Goal: Task Accomplishment & Management: Complete application form

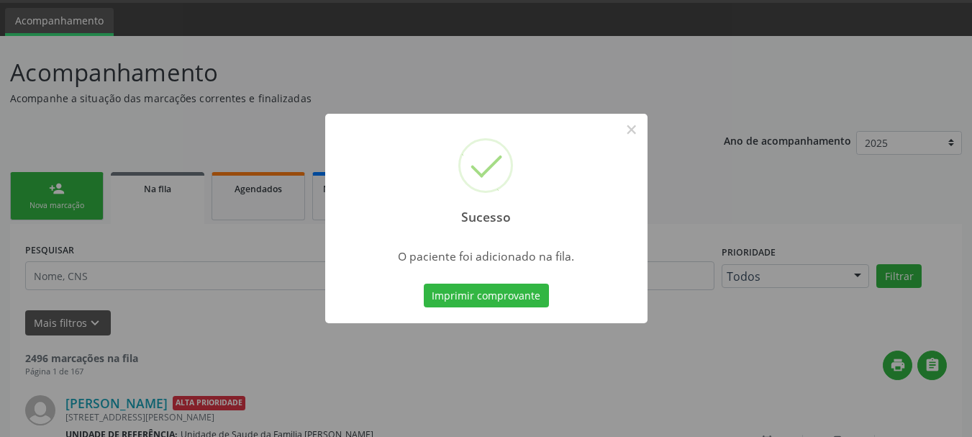
scroll to position [43, 0]
click at [633, 134] on button "×" at bounding box center [631, 129] width 24 height 24
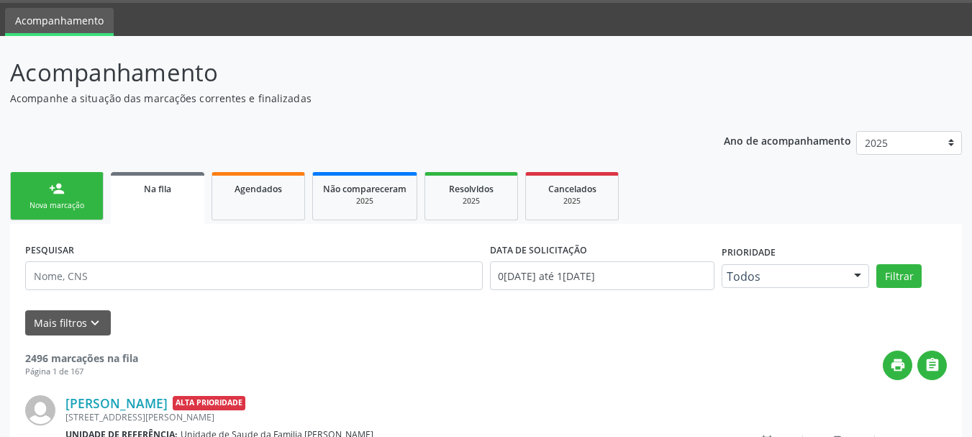
drag, startPoint x: 11, startPoint y: 194, endPoint x: 33, endPoint y: 196, distance: 22.4
click at [11, 194] on link "person_add Nova marcação" at bounding box center [57, 196] width 94 height 48
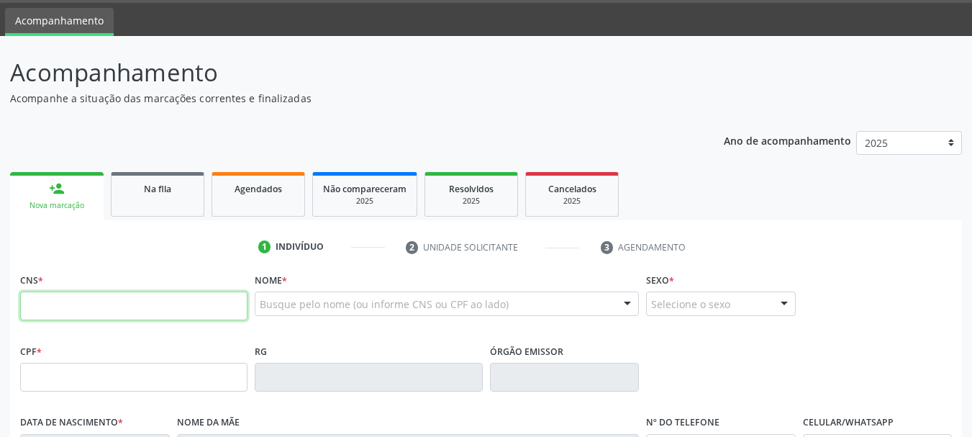
click at [73, 294] on input "text" at bounding box center [133, 305] width 227 height 29
type input "706 5013 0500 4999"
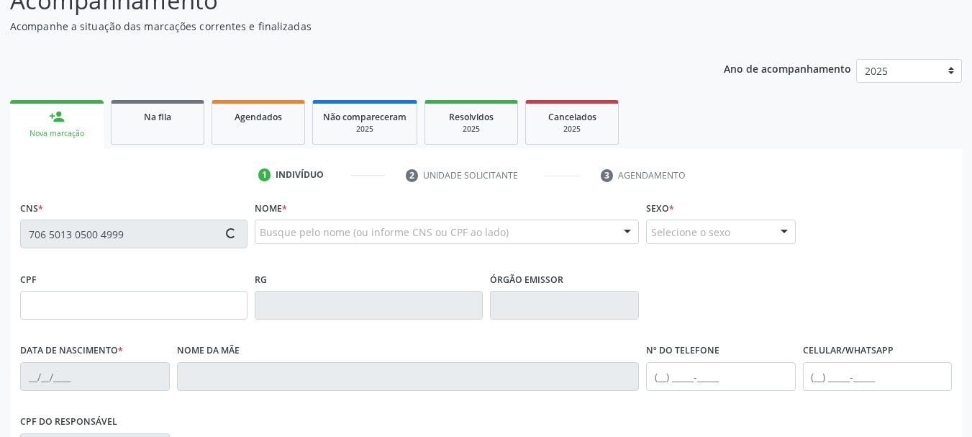
scroll to position [187, 0]
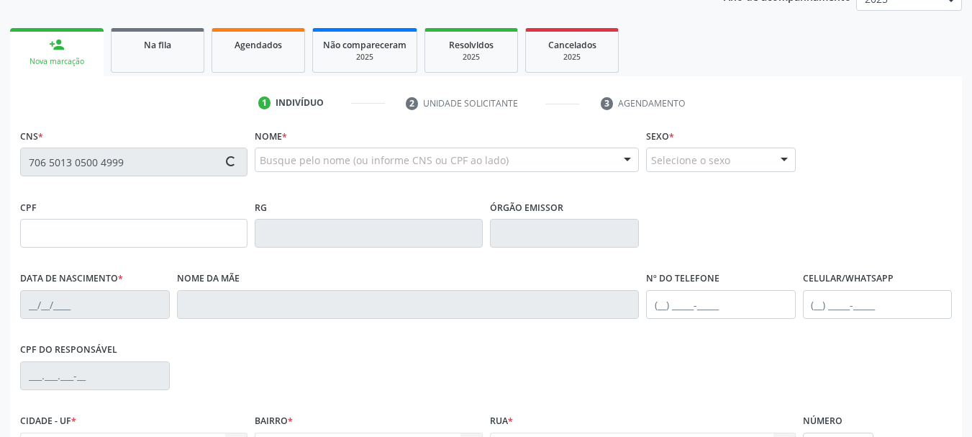
type input "867.924.845-20"
type input "16/07/2017"
type input "Elissandra Pereira de Jesus"
type input "(74) 99981-6965"
type input "S/N"
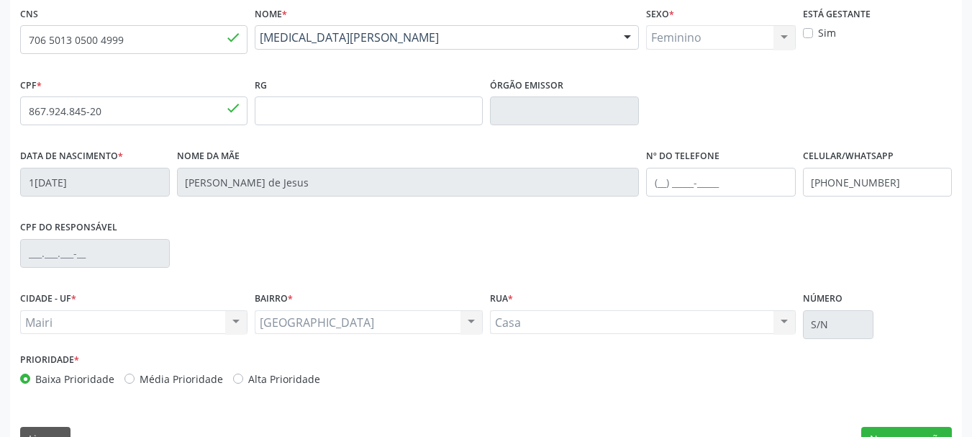
scroll to position [331, 0]
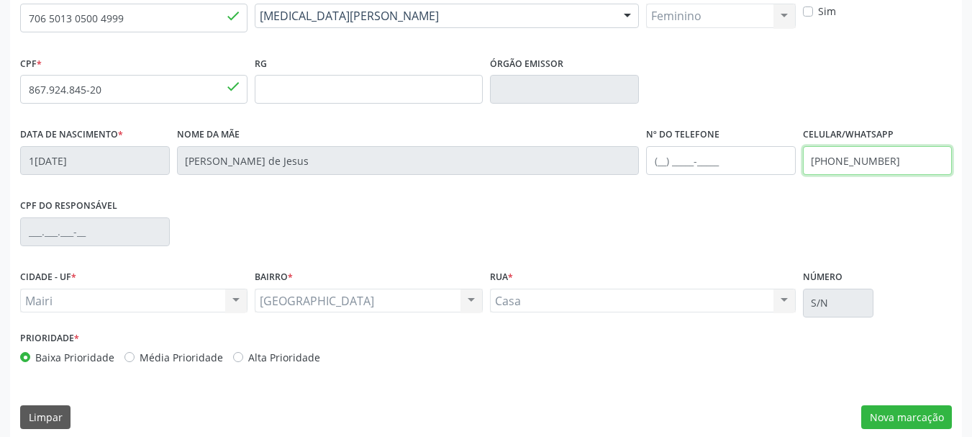
click at [912, 158] on input "(74) 99981-6965" at bounding box center [878, 160] width 150 height 29
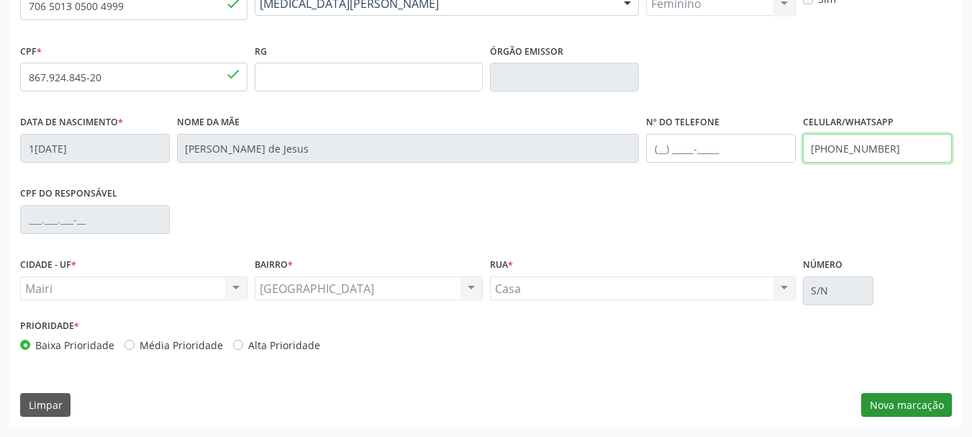
type input "(71) 9602-1647"
click at [916, 406] on button "Nova marcação" at bounding box center [906, 405] width 91 height 24
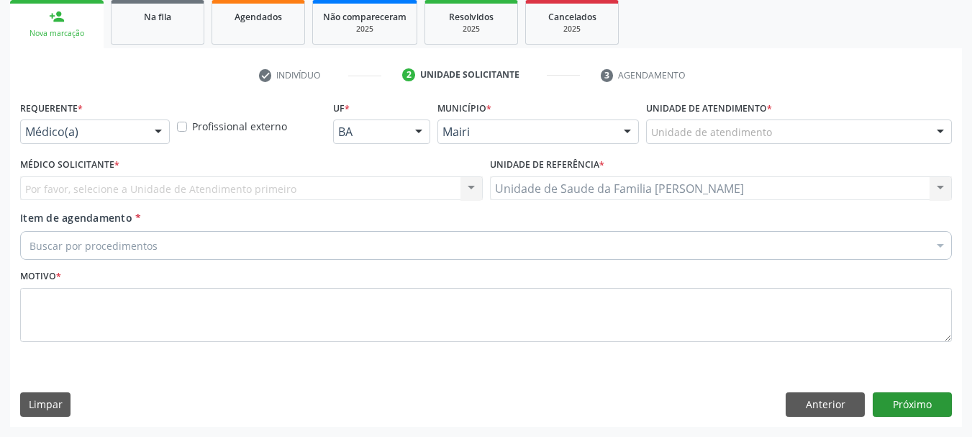
scroll to position [215, 0]
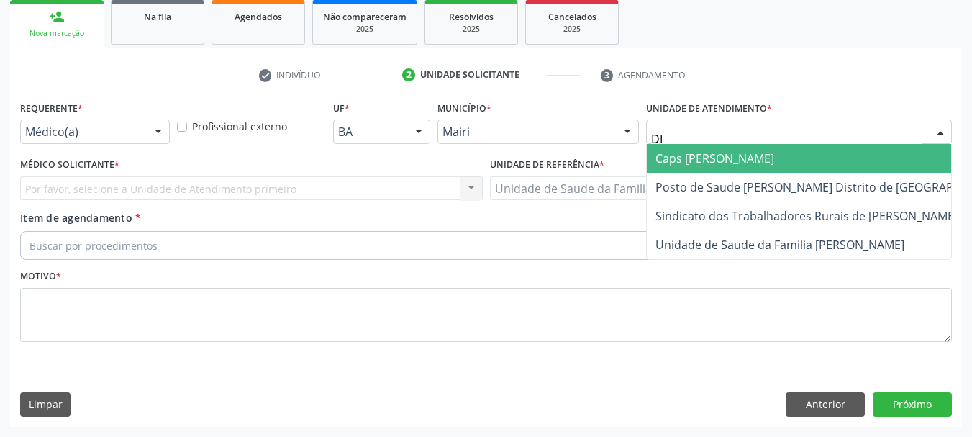
type input "DIL"
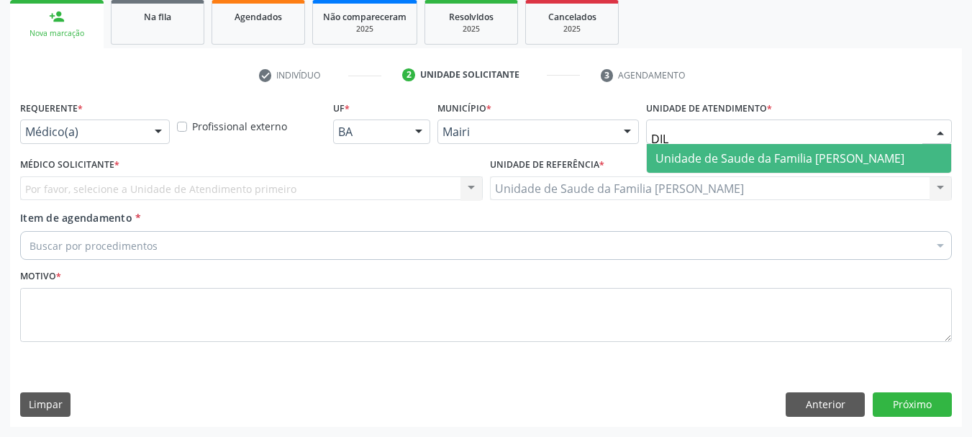
click at [693, 156] on span "Unidade de Saude da Familia [PERSON_NAME]" at bounding box center [779, 158] width 249 height 16
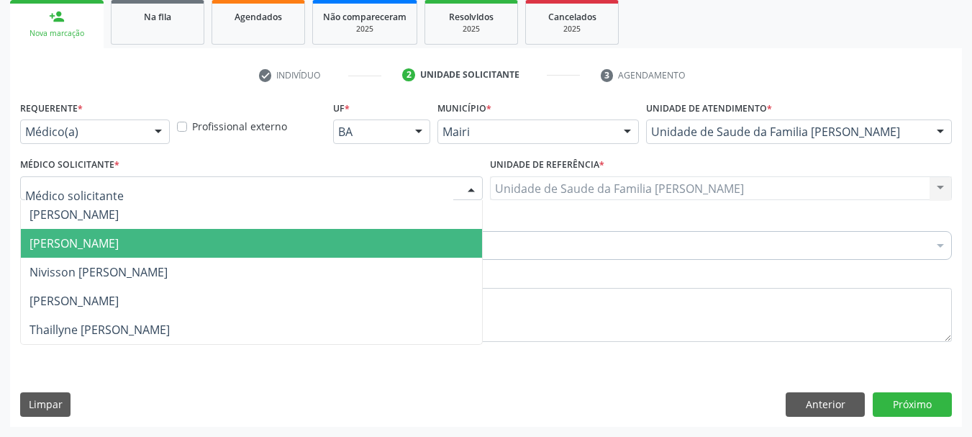
click at [70, 241] on span "[PERSON_NAME]" at bounding box center [73, 243] width 89 height 16
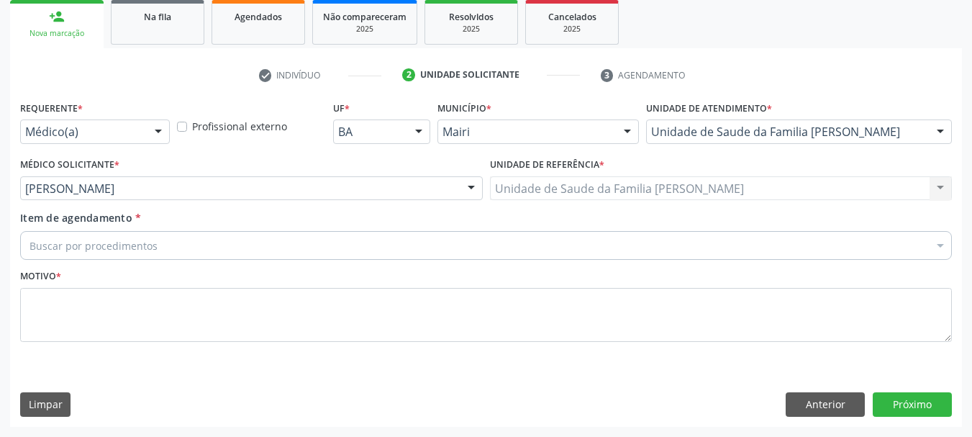
click at [68, 236] on div "Buscar por procedimentos" at bounding box center [486, 245] width 932 height 29
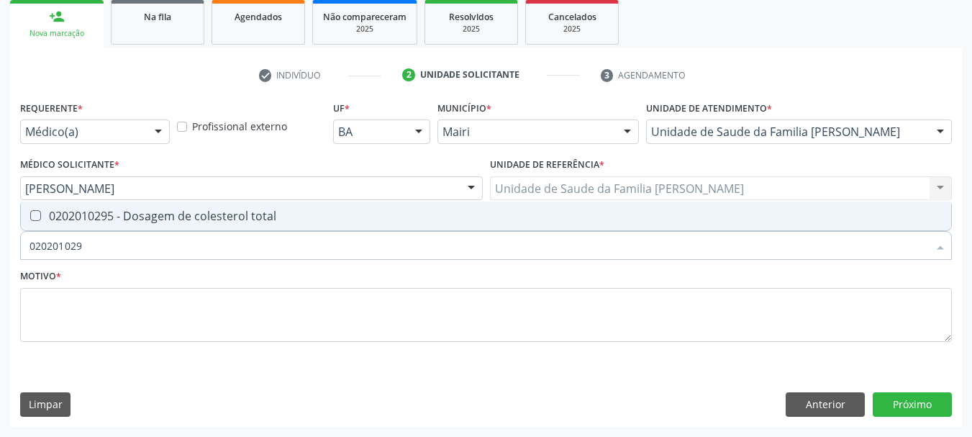
type input "0202010295"
click at [96, 214] on div "0202010295 - Dosagem de colesterol total" at bounding box center [485, 216] width 913 height 12
checkbox total "true"
type input "0"
checkbox total "false"
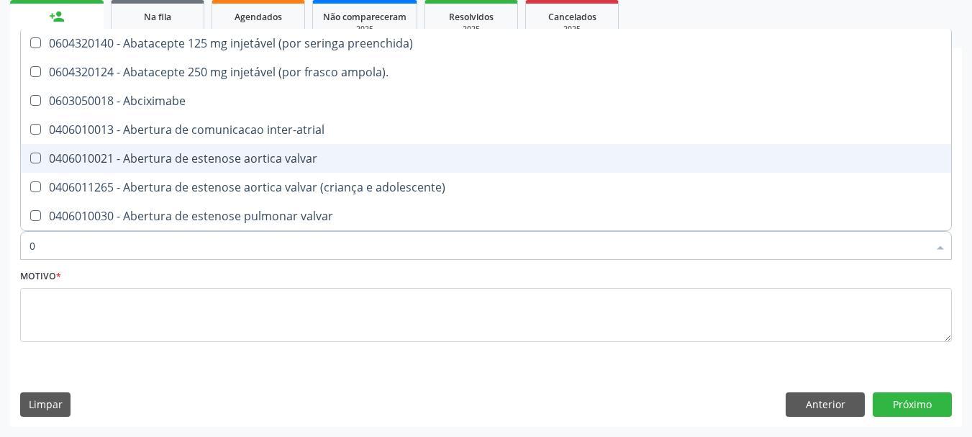
type input "02"
checkbox estimulo "true"
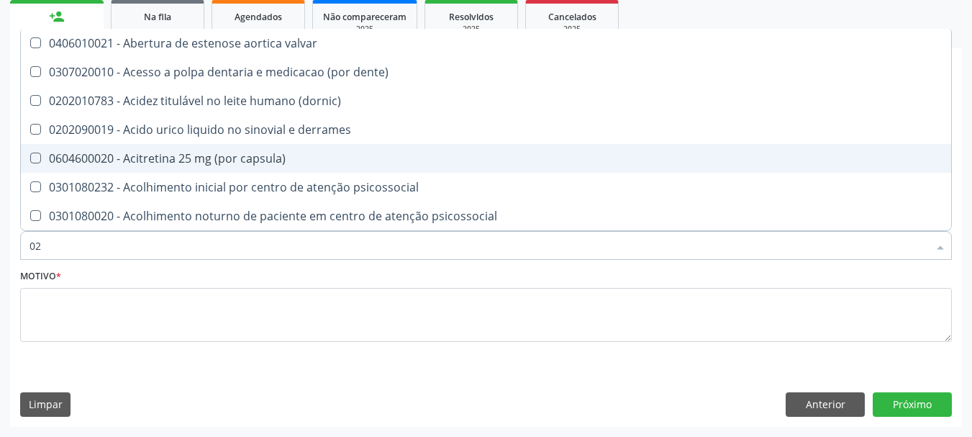
type input "020"
checkbox alimentos "true"
checkbox total "false"
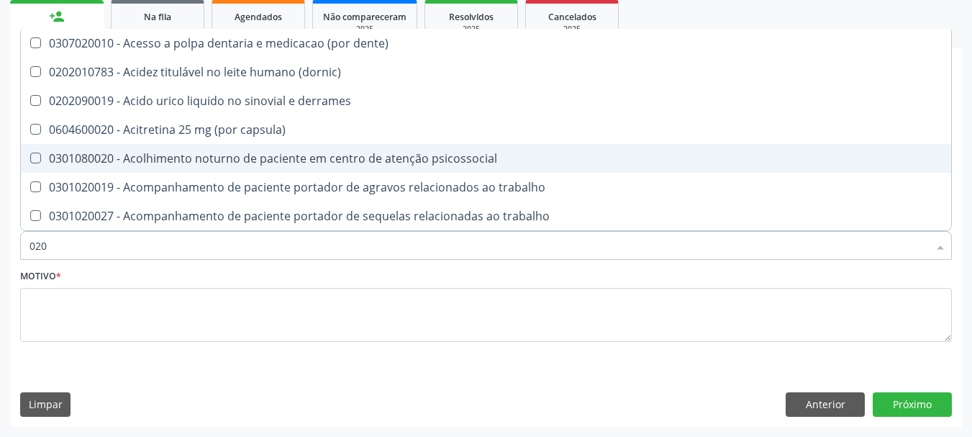
type input "0202"
checkbox ocular "true"
checkbox total "false"
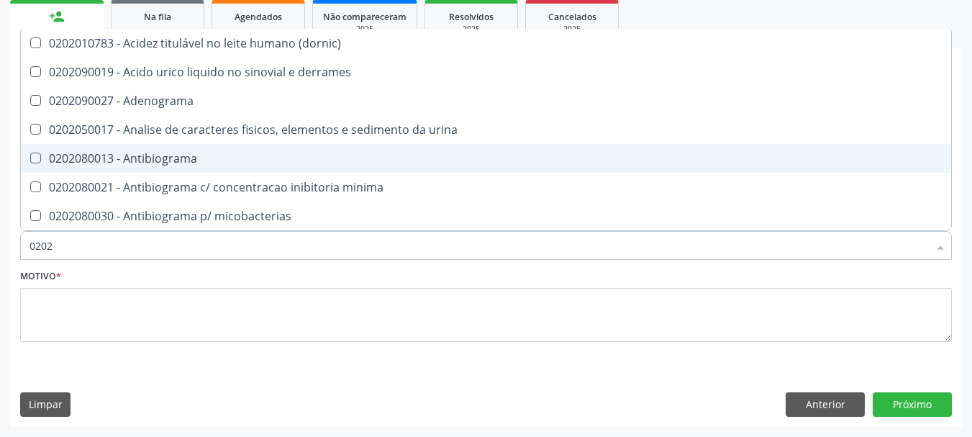
type input "02020"
checkbox ionizavel "true"
checkbox total "false"
type input "020201"
checkbox htlv-1 "true"
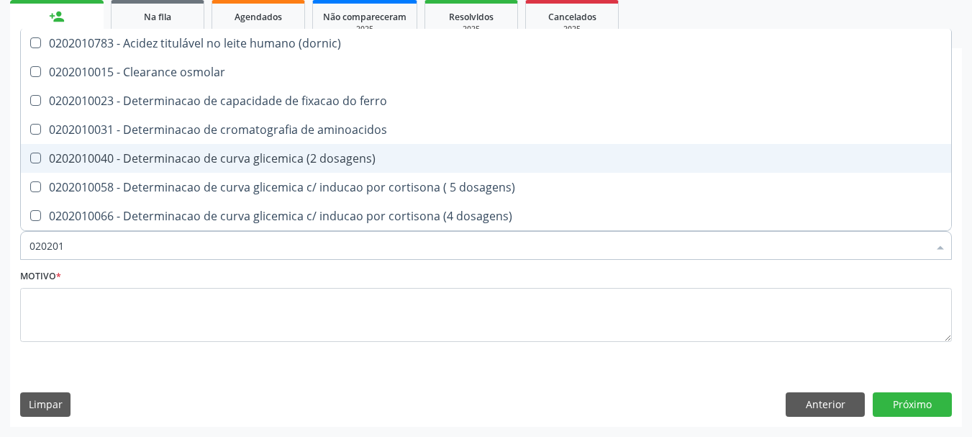
type input "0202010"
checkbox ionizavel "true"
checkbox total "false"
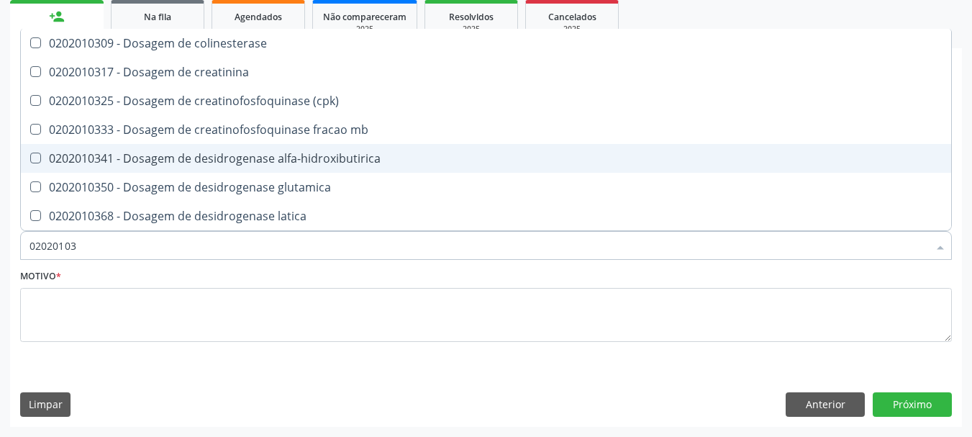
type input "020201031"
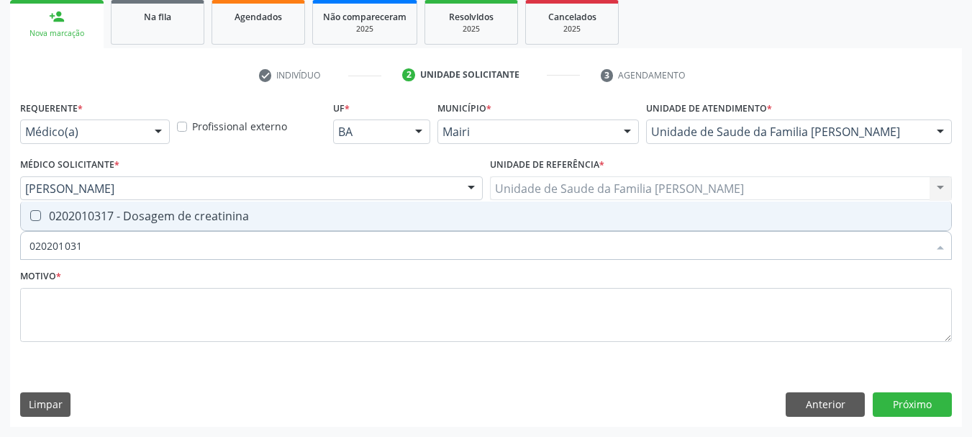
click at [142, 214] on div "0202010317 - Dosagem de creatinina" at bounding box center [485, 216] width 913 height 12
checkbox creatinina "true"
type input "02020103"
checkbox creatinina "false"
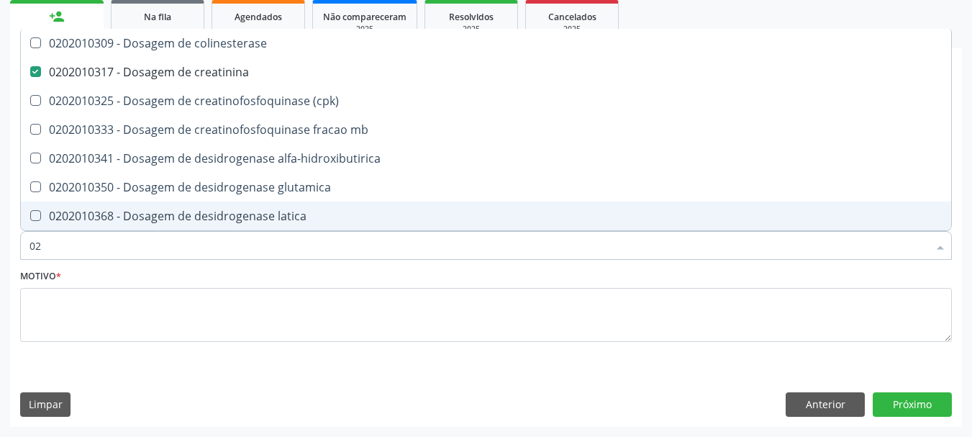
type input "0"
checkbox creatinina "false"
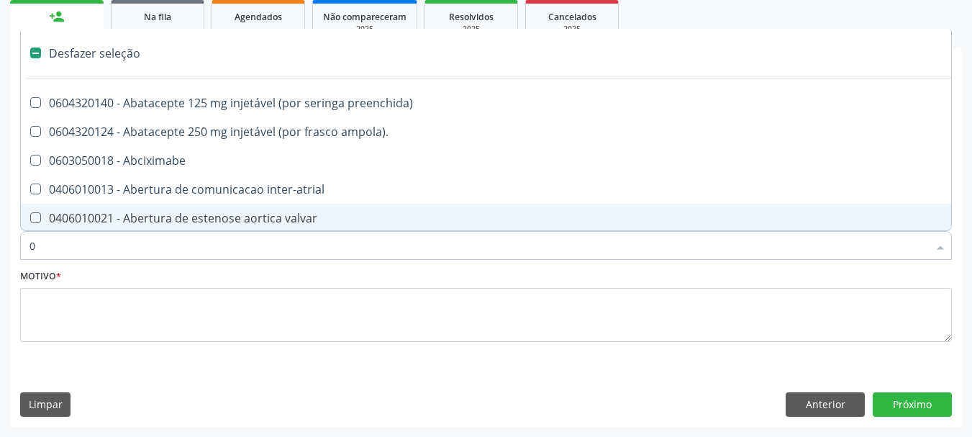
type input "02"
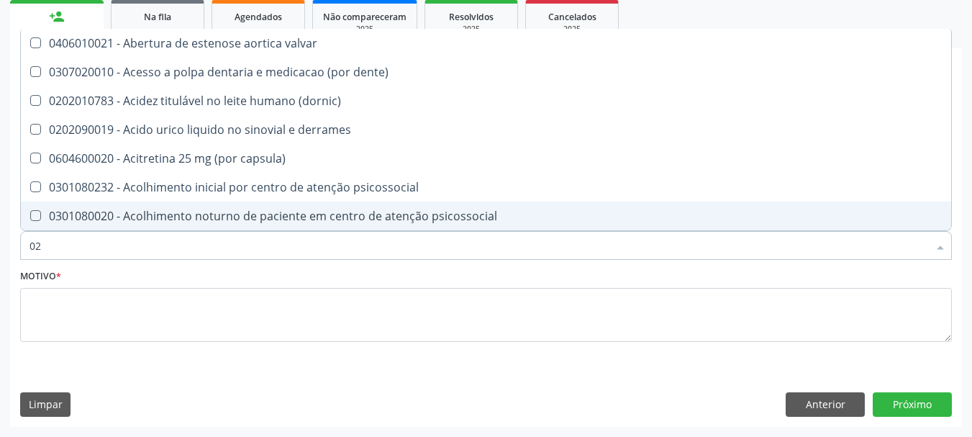
checkbox total "true"
checkbox creatinina "true"
type input "020"
checkbox alimentos "true"
checkbox debridamento "true"
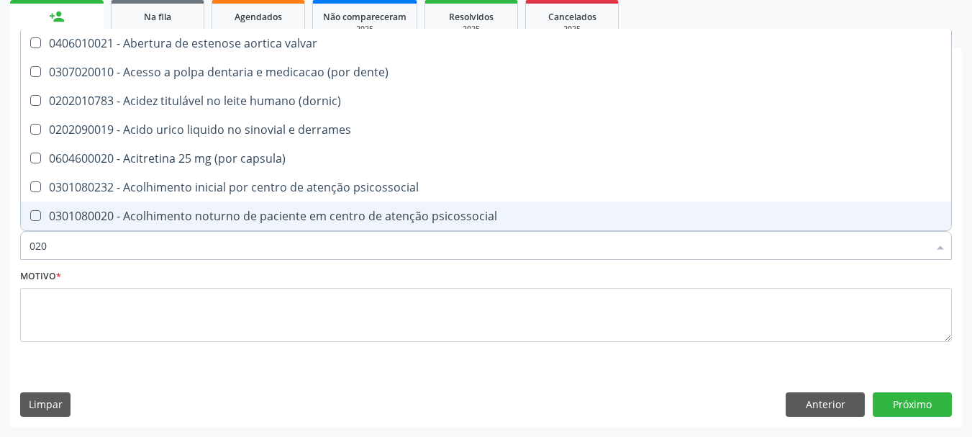
checkbox total "false"
checkbox creatinina "false"
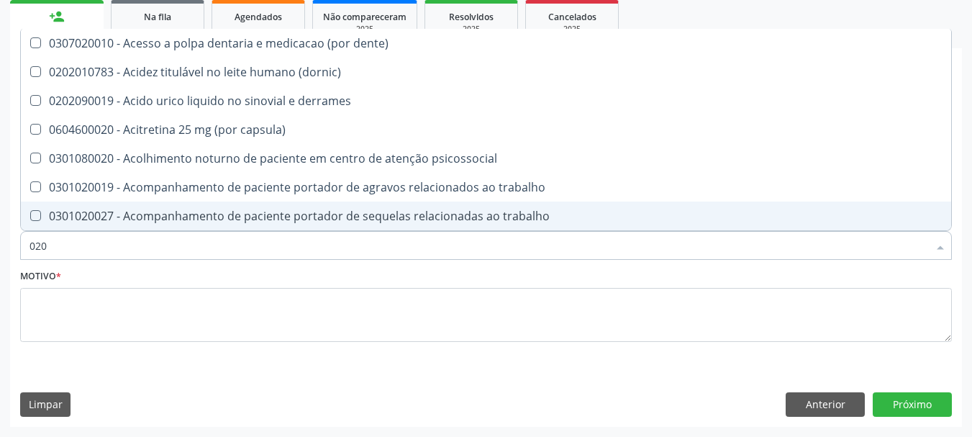
type input "0202"
checkbox ocular "true"
checkbox nervo "true"
checkbox total "false"
checkbox creatinina "false"
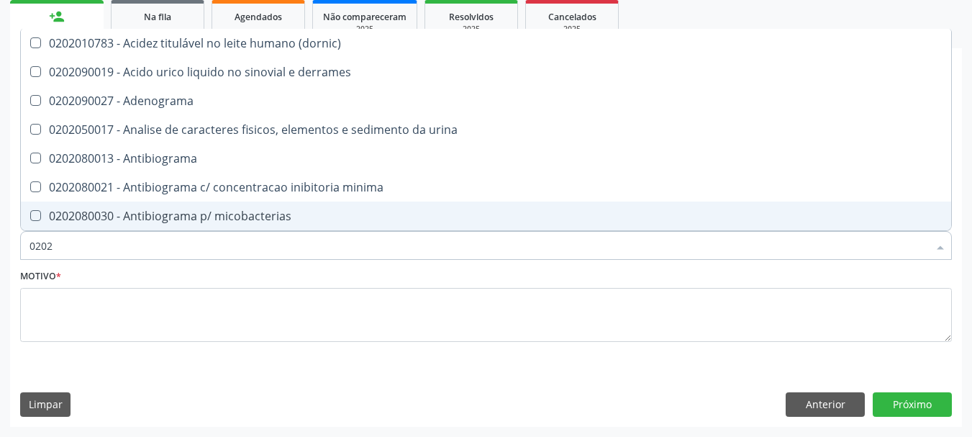
type input "02020"
checkbox ionizavel "true"
checkbox catecolaminas "true"
checkbox total "false"
checkbox creatinina "false"
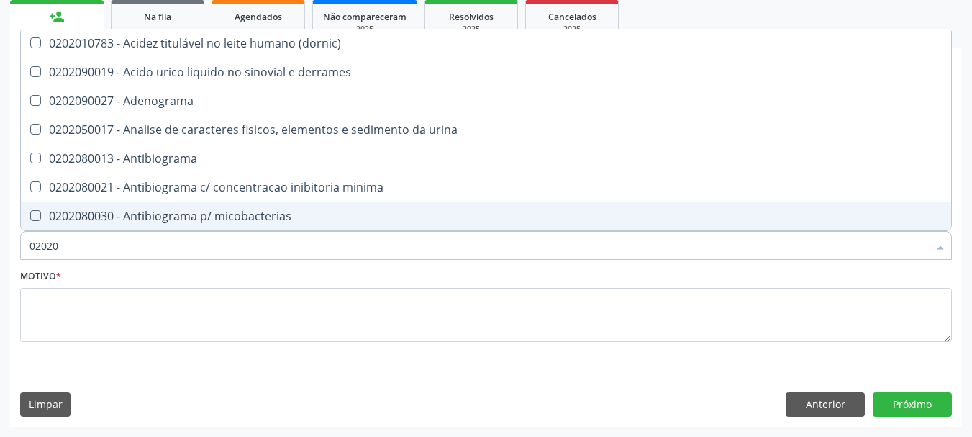
type input "020201"
checkbox htlv-1 "true"
checkbox \(ch50\) "true"
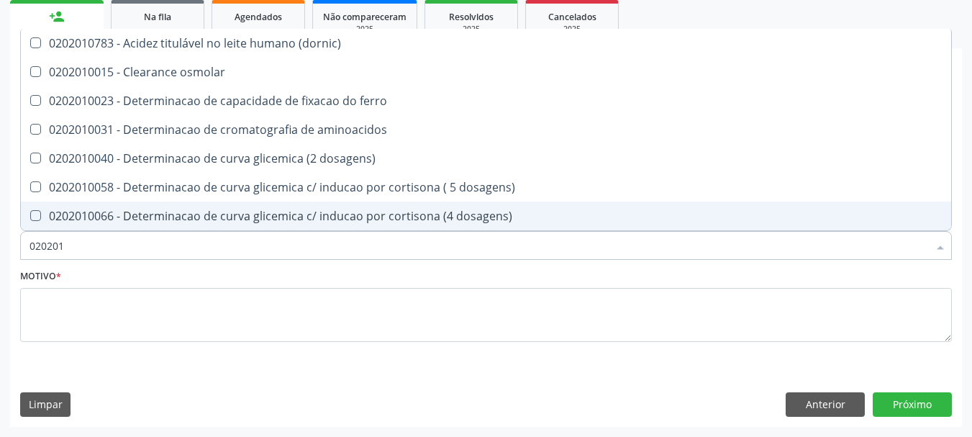
type input "0202010"
checkbox ionizavel "true"
checkbox catecolaminas "true"
checkbox total "false"
checkbox creatinina "false"
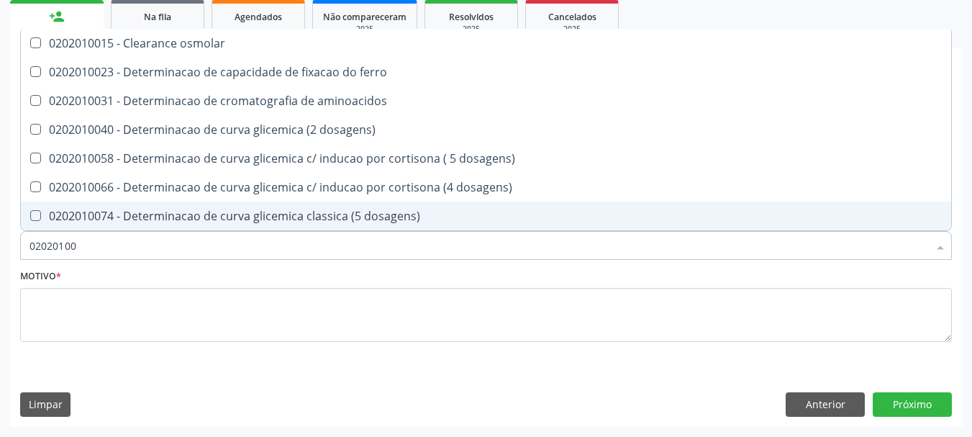
type input "020201004"
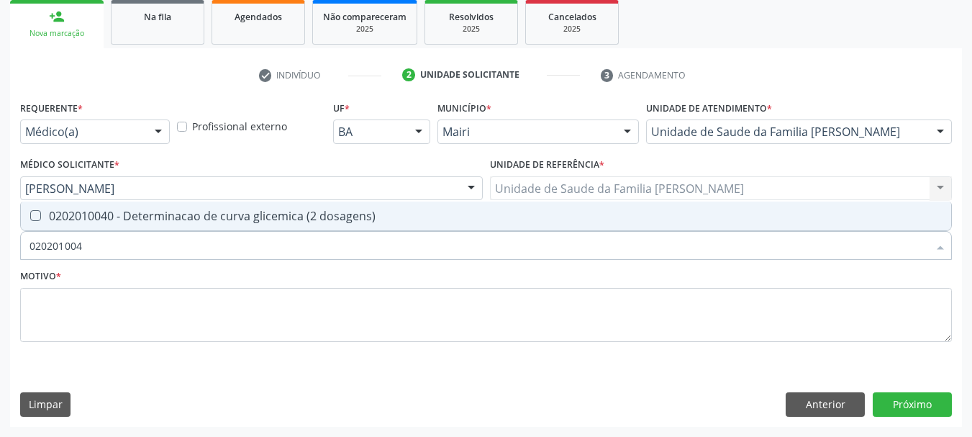
click at [142, 214] on div "0202010040 - Determinacao de curva glicemica (2 dosagens)" at bounding box center [485, 216] width 913 height 12
checkbox dosagens\) "true"
type input "02020100"
checkbox dosagens\) "false"
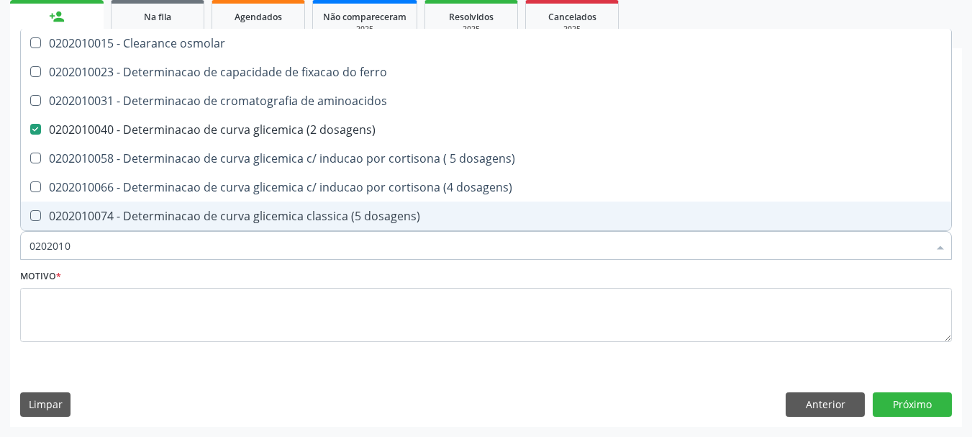
type input "020201"
checkbox dosagens\) "false"
checkbox dosagens\) "true"
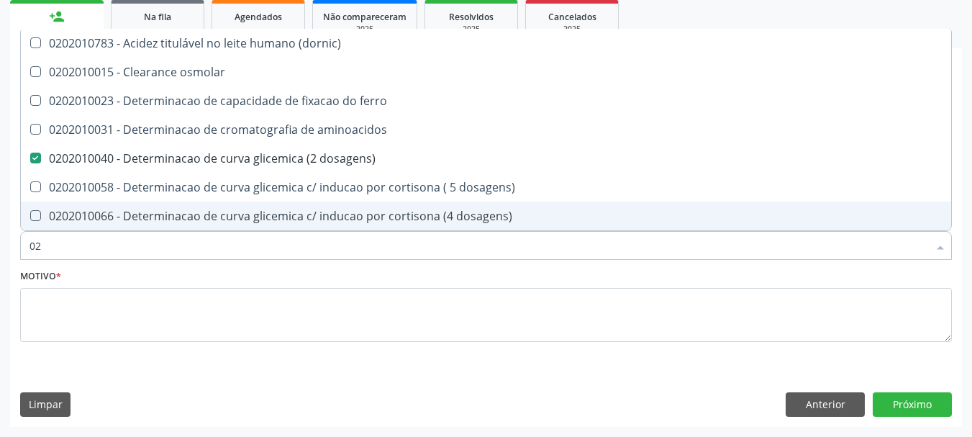
type input "0"
checkbox dosagens\) "false"
checkbox total "false"
checkbox creatinina "false"
checkbox alfa-hidroxibutirica "false"
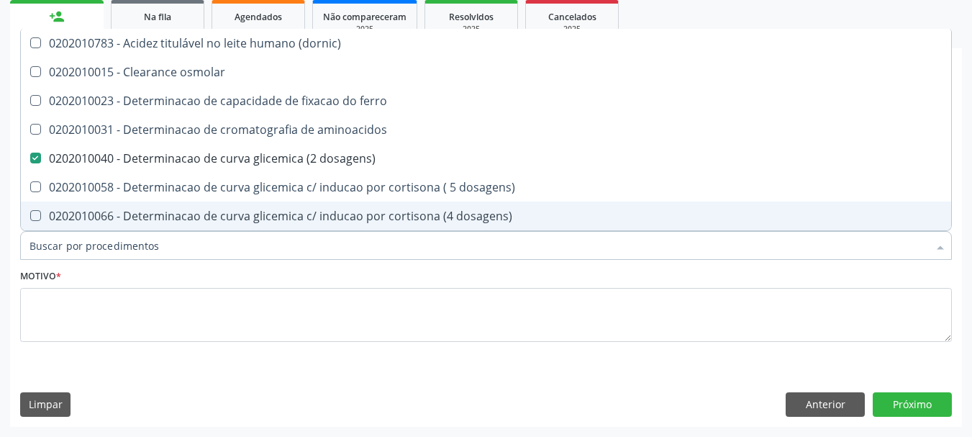
checkbox fosforo "false"
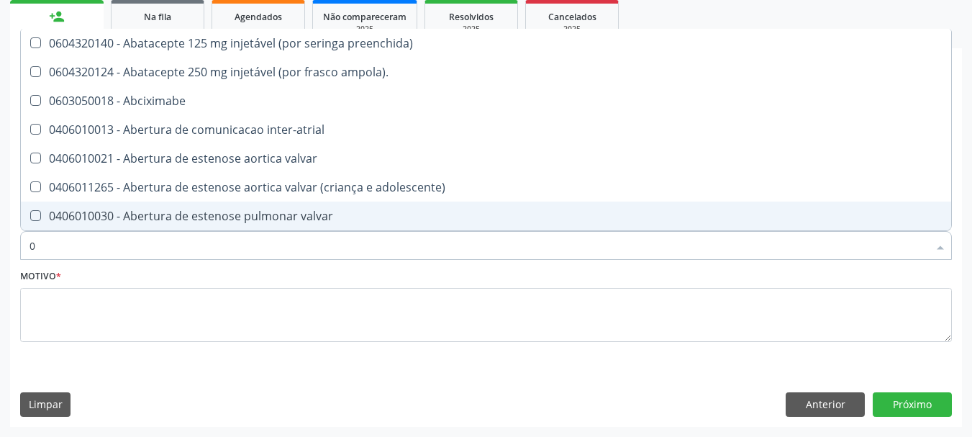
type input "02"
checkbox alimentação "true"
checkbox estimulo "true"
checkbox meckel "true"
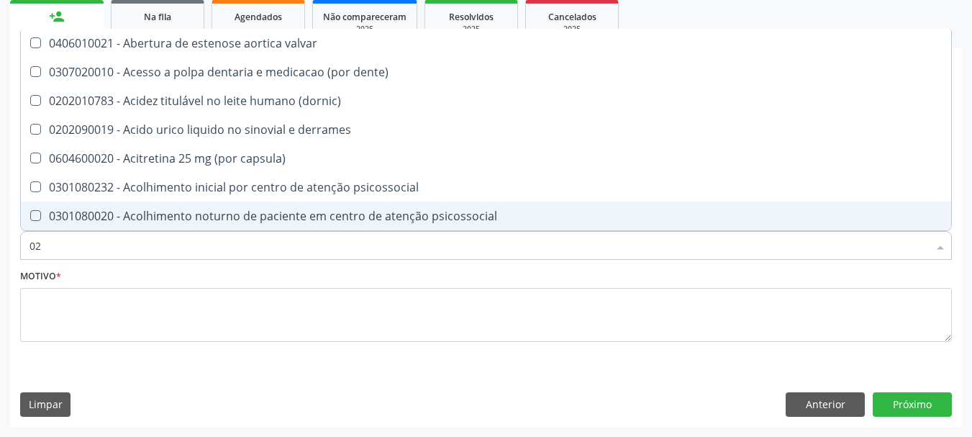
type input "020"
checkbox comprimido\) "true"
checkbox alimentos "true"
checkbox debridamento "true"
checkbox dosagens\) "false"
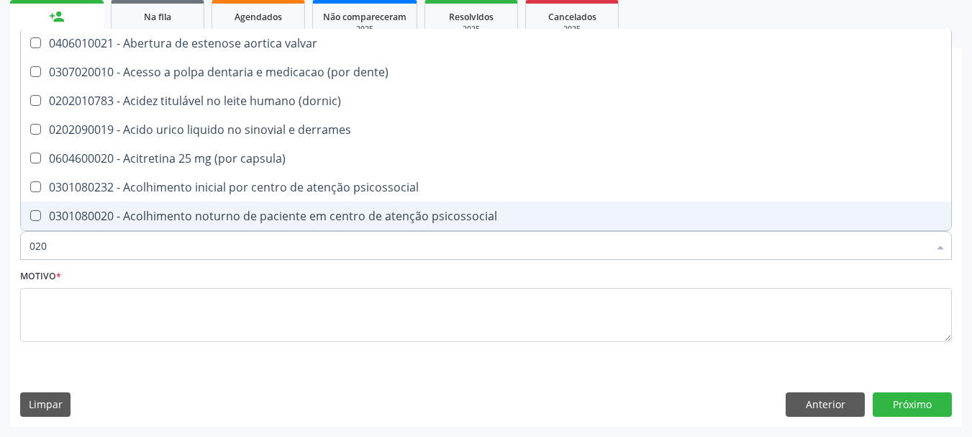
checkbox total "false"
checkbox creatinina "false"
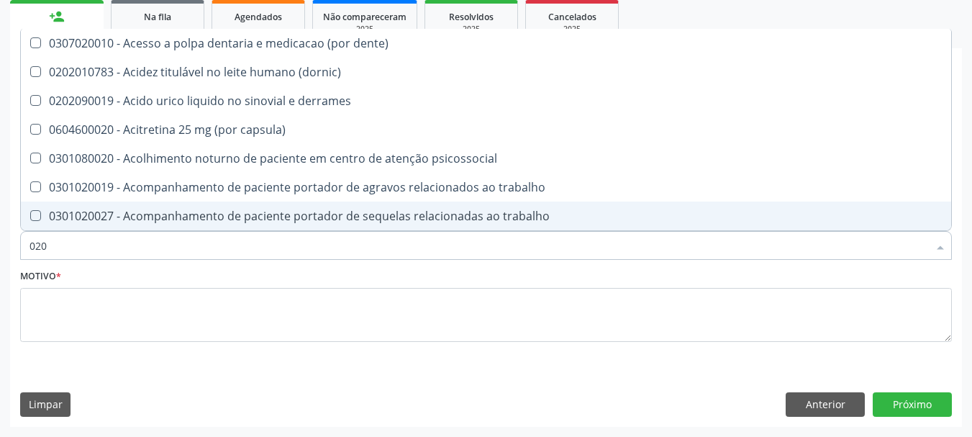
type input "0202"
checkbox lisa "true"
checkbox ocular "true"
checkbox nervo "true"
checkbox dosagens\) "false"
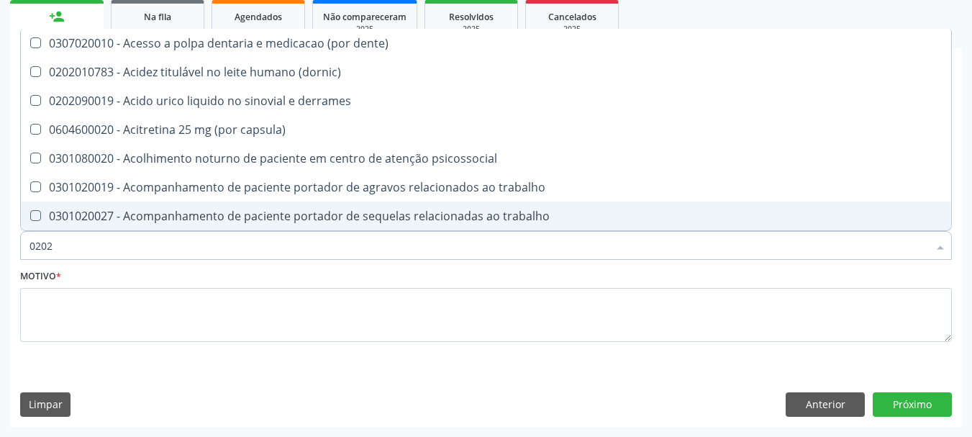
checkbox total "false"
checkbox creatinina "false"
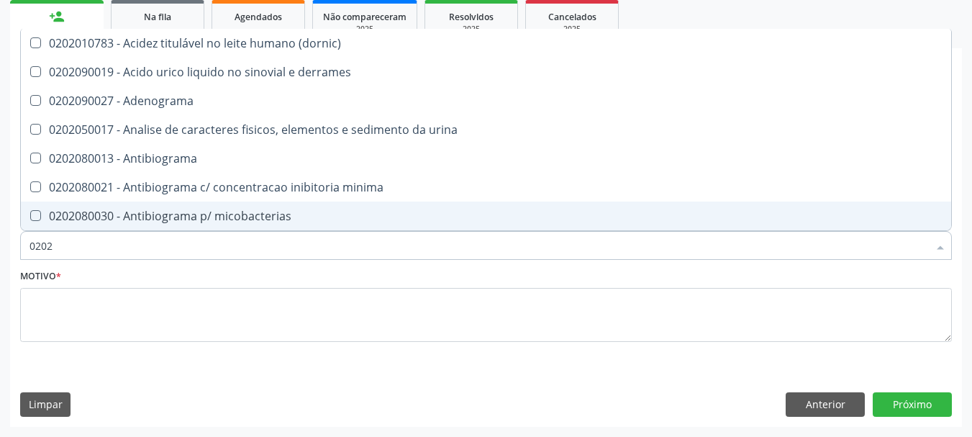
type input "02020"
checkbox htlv-1 "true"
checkbox dosagens\) "false"
checkbox ionizavel "true"
checkbox catecolaminas "true"
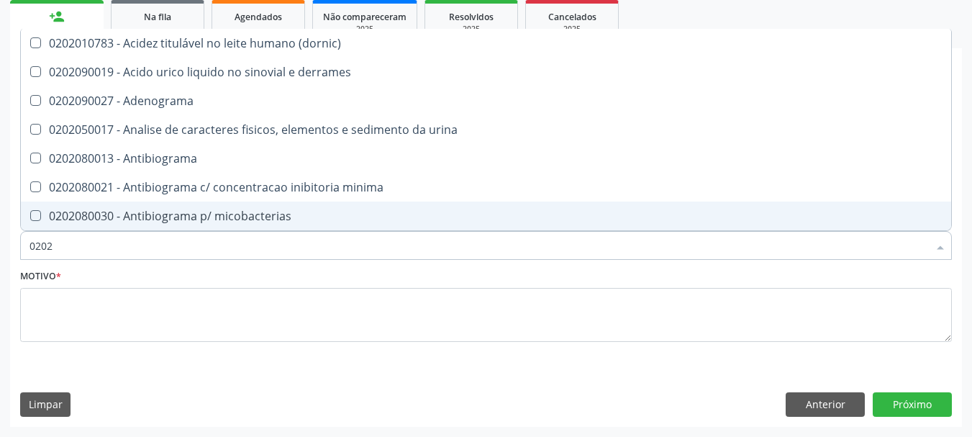
checkbox total "false"
checkbox creatinina "false"
type input "020201"
checkbox Antibiograma "true"
checkbox htlv-1 "true"
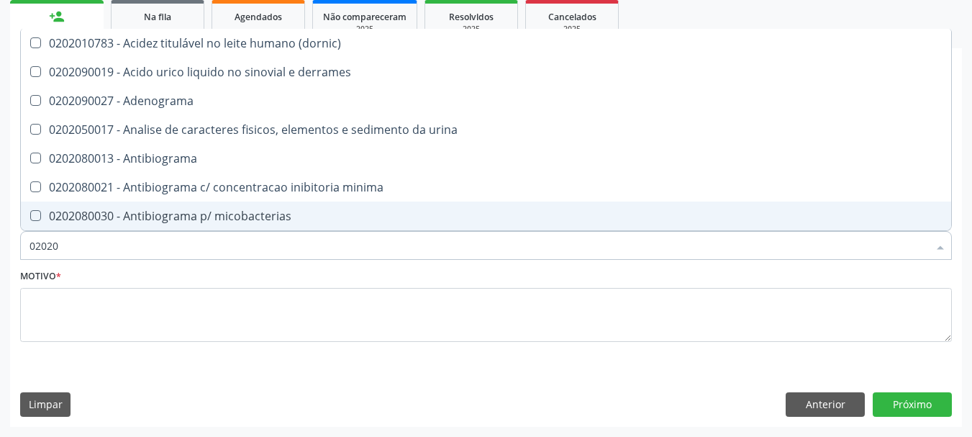
checkbox \(ch50\) "true"
checkbox dosagens\) "false"
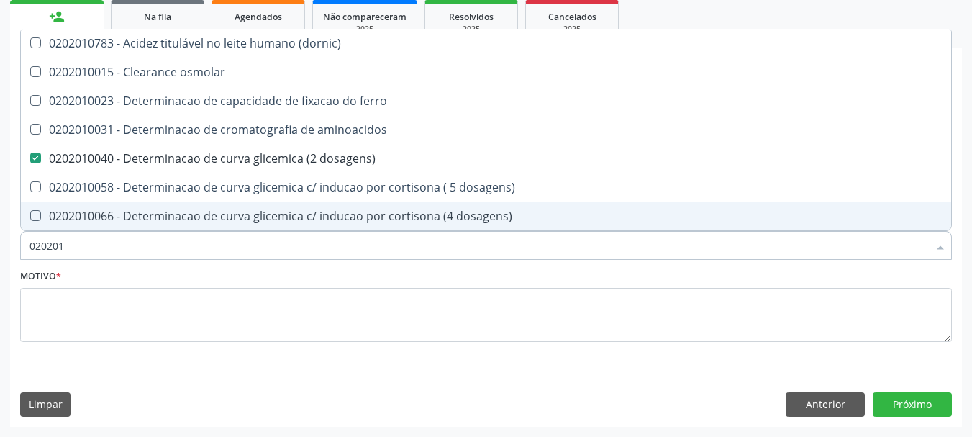
type input "0202010"
checkbox ionizavel "true"
checkbox catecolaminas "true"
checkbox total "false"
checkbox creatinina "false"
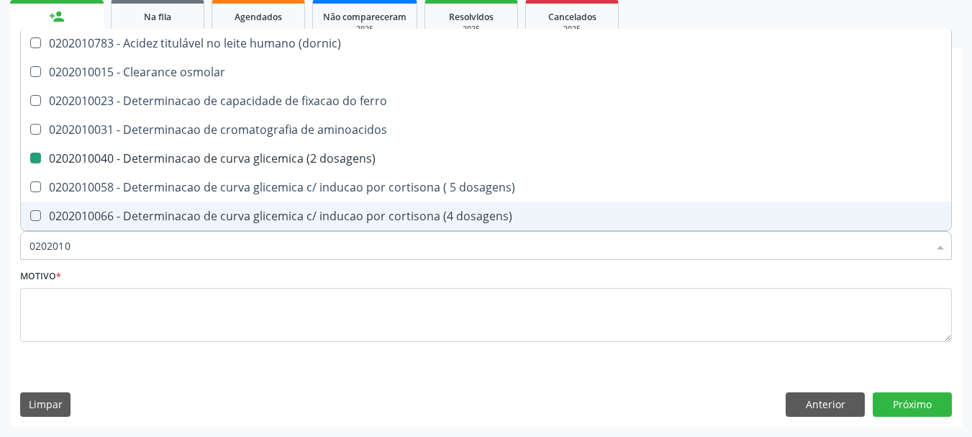
type input "02020106"
checkbox dosagens\) "false"
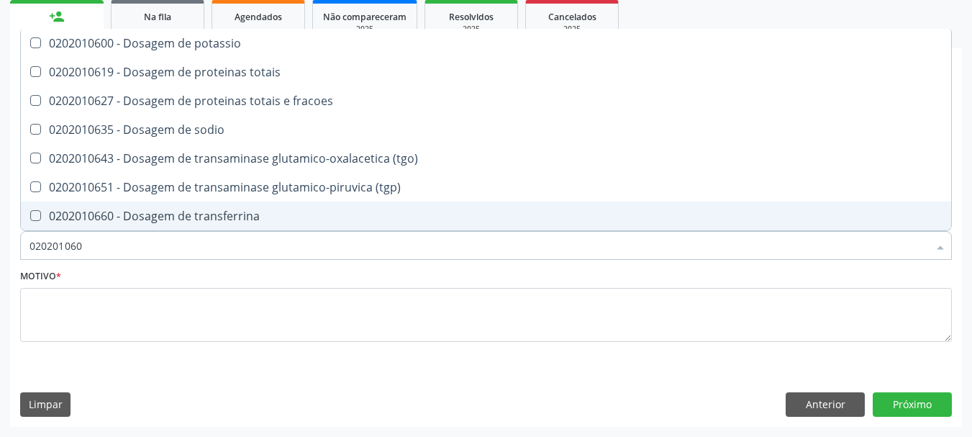
type input "0202010600"
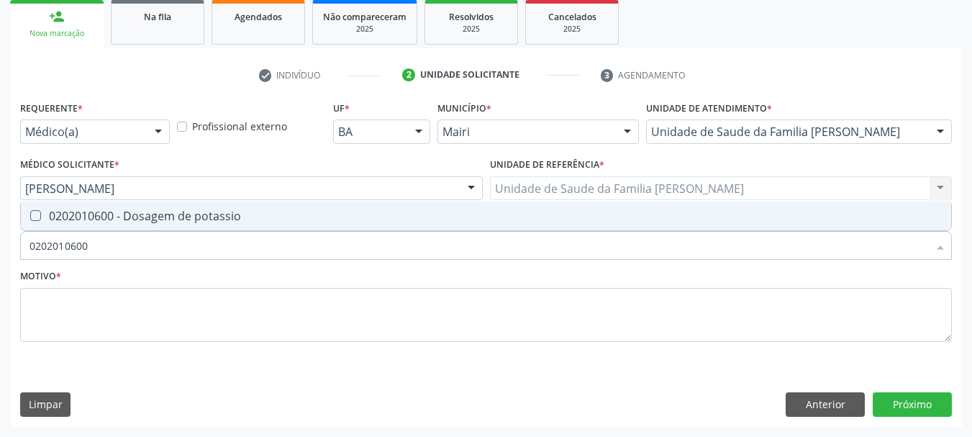
click at [142, 214] on div "0202010600 - Dosagem de potassio" at bounding box center [485, 216] width 913 height 12
checkbox potassio "true"
type input "0"
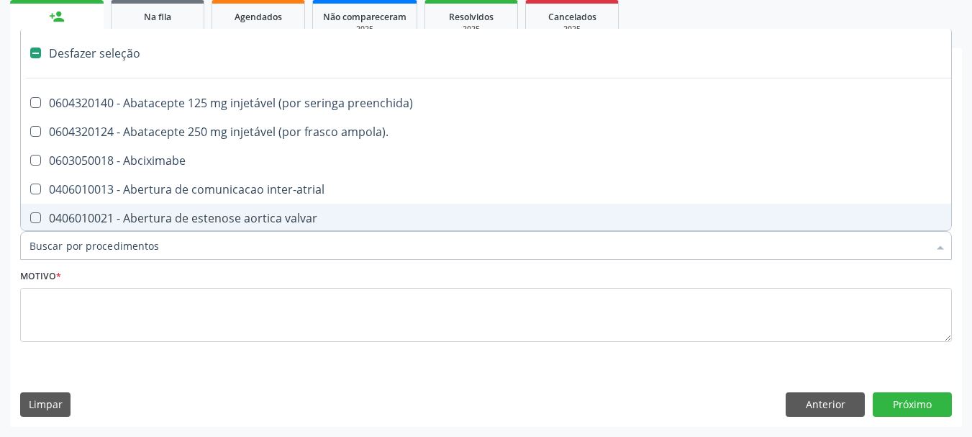
checkbox preenchida\) "false"
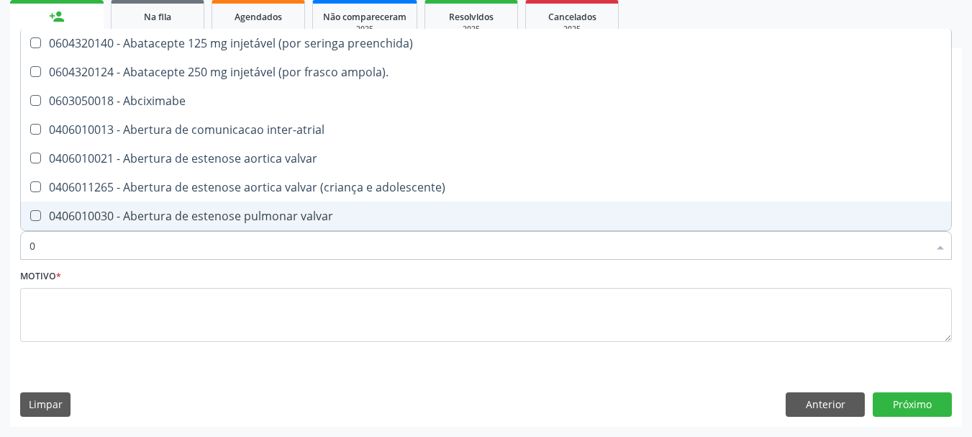
type input "02"
checkbox alimentação "true"
checkbox estimulo "true"
checkbox meckel "true"
checkbox redome\) "true"
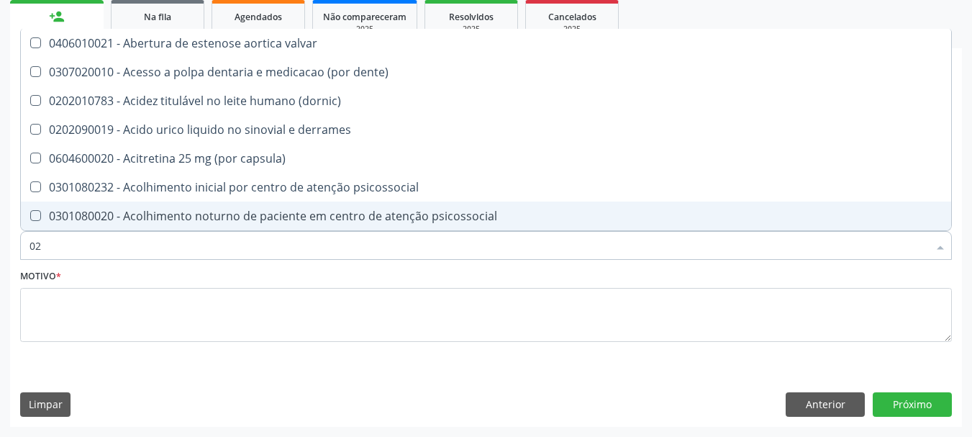
type input "020"
checkbox comprimido\) "true"
checkbox alimentos "true"
checkbox debridamento "true"
checkbox dosagens\) "false"
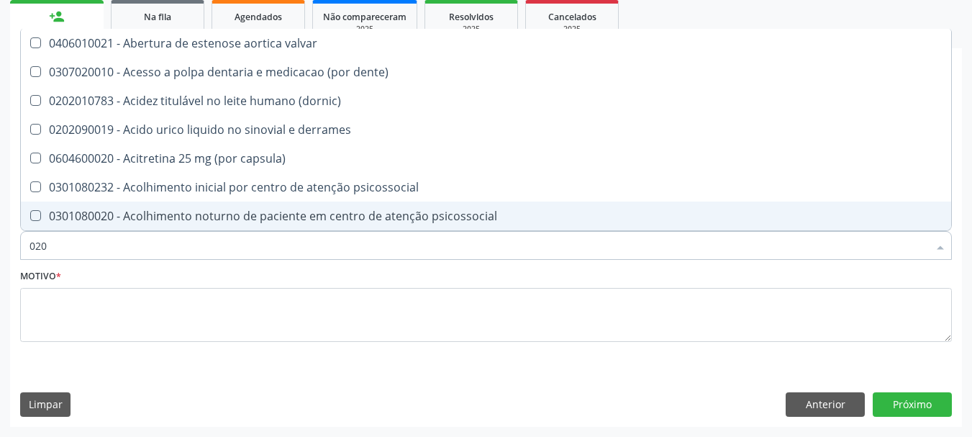
checkbox lumen "true"
checkbox total "false"
checkbox creatinina "false"
checkbox potassio "false"
type input "0202"
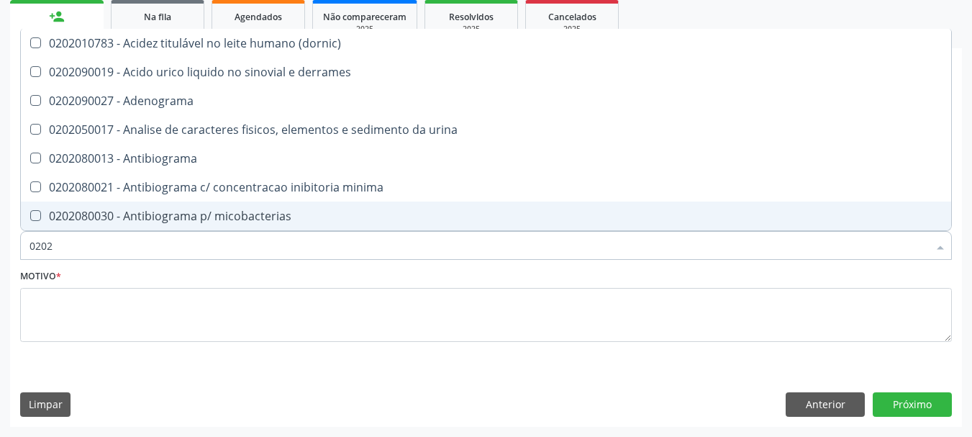
checkbox dosagens\) "true"
checkbox total "true"
checkbox creatinina "true"
checkbox potassio "true"
checkbox \(hav-igg\) "false"
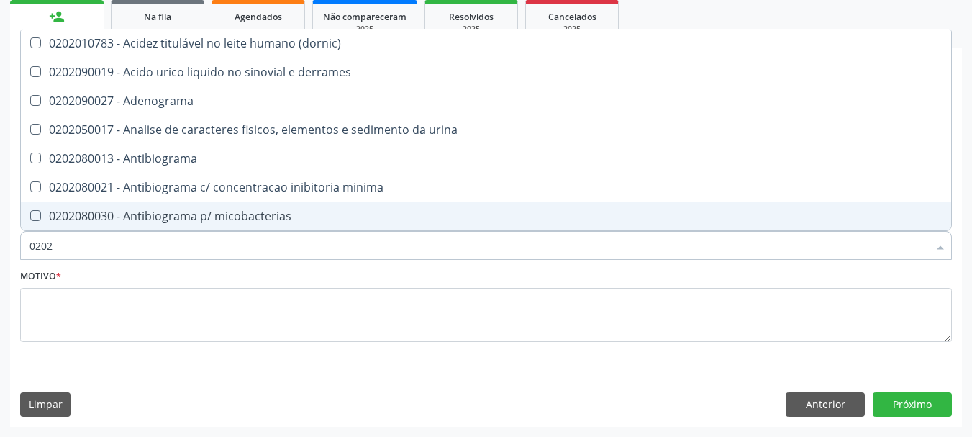
checkbox bucomaxilofacial "false"
checkbox unilateral "false"
type input "02020"
checkbox htlv-1 "true"
checkbox dosagens\) "false"
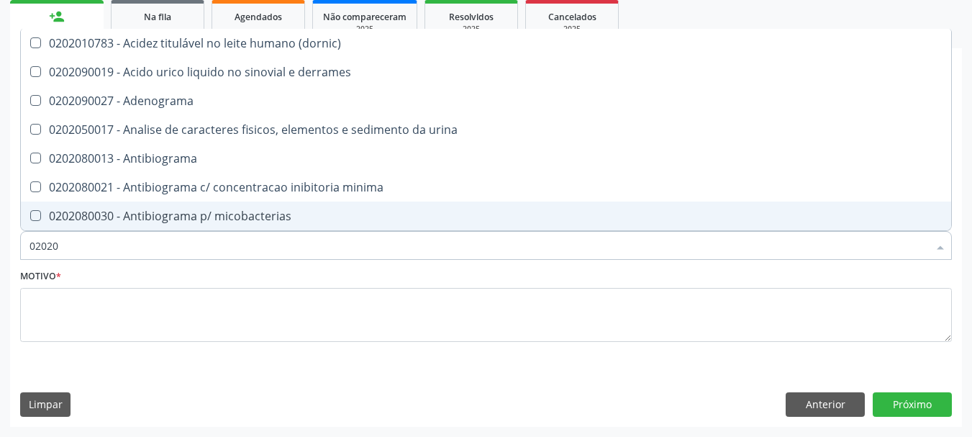
checkbox ionizavel "true"
checkbox catecolaminas "true"
checkbox total "false"
checkbox creatinina "false"
checkbox isomerase-fosfohexose "true"
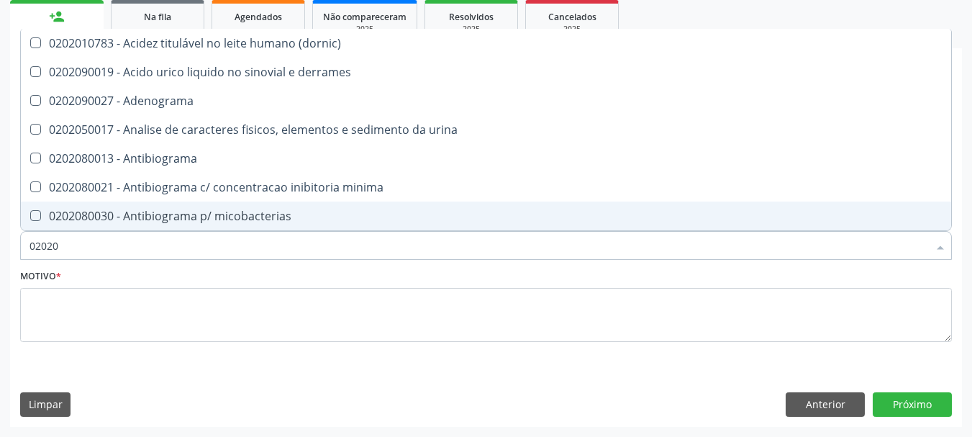
checkbox potassio "false"
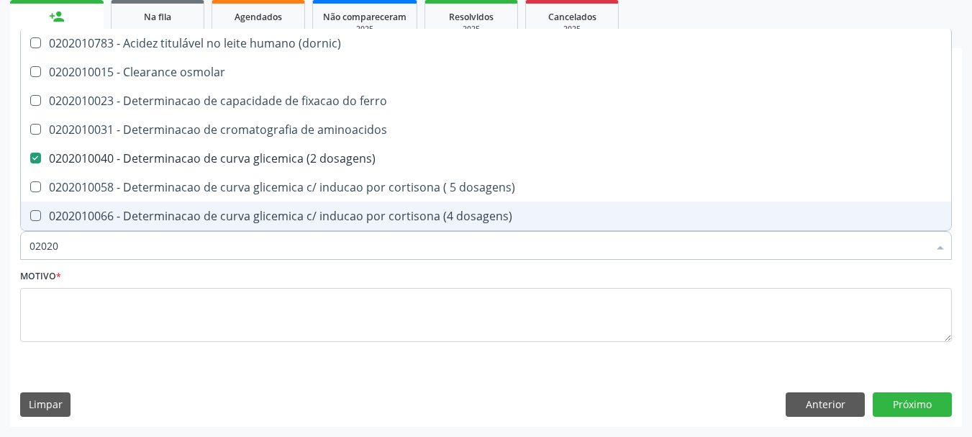
type input "020201"
checkbox dosagens\) "true"
checkbox total "true"
checkbox creatinina "true"
checkbox alfa-hidroxibutirica "false"
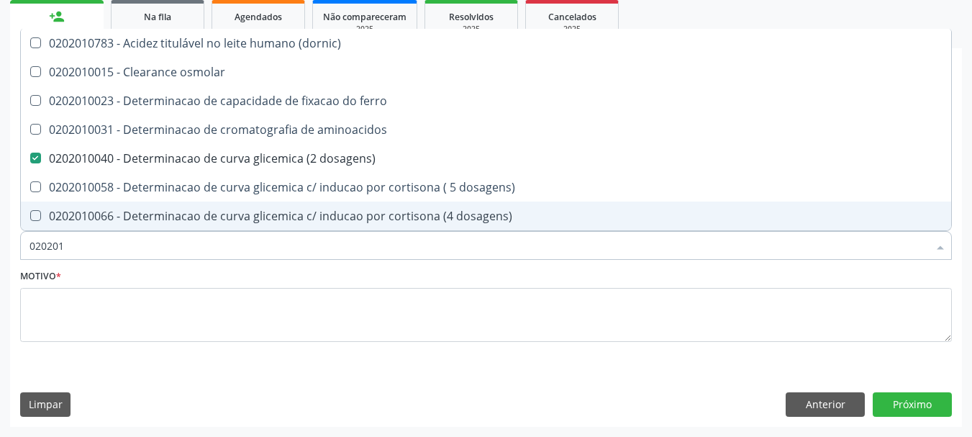
checkbox potassio "true"
type input "0202010"
checkbox ionizavel "true"
checkbox catecolaminas "true"
checkbox total "false"
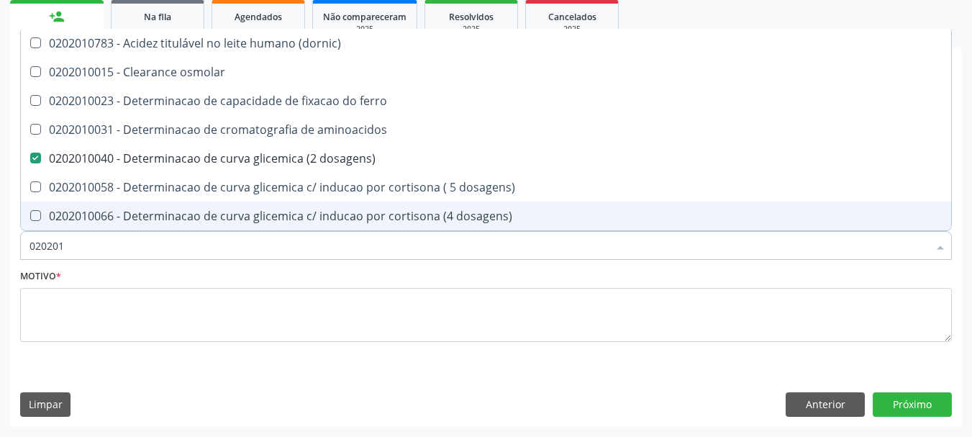
checkbox creatinina "false"
checkbox hidroxiprolina "true"
checkbox potassio "false"
type input "02020106"
checkbox \(dornic\) "true"
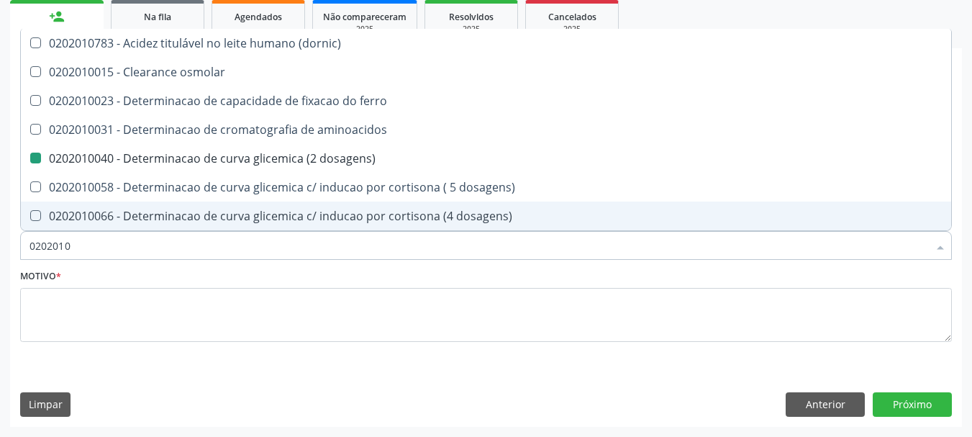
checkbox dosagens\) "false"
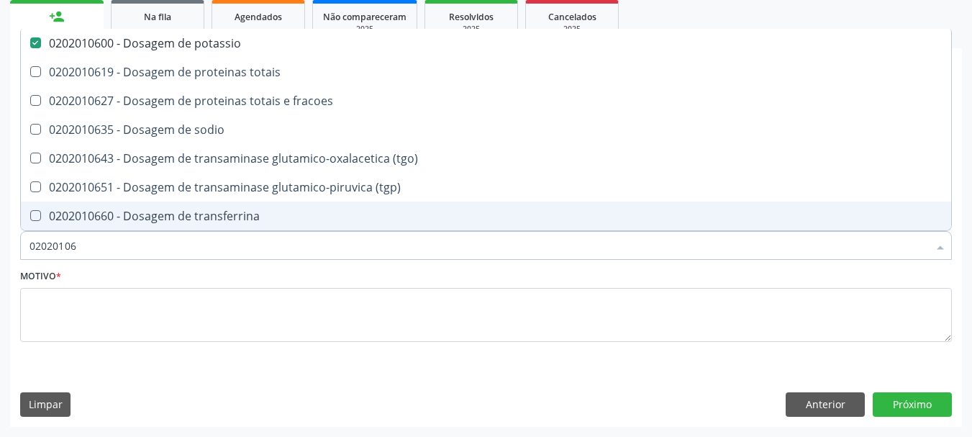
type input "020201067"
checkbox potassio "false"
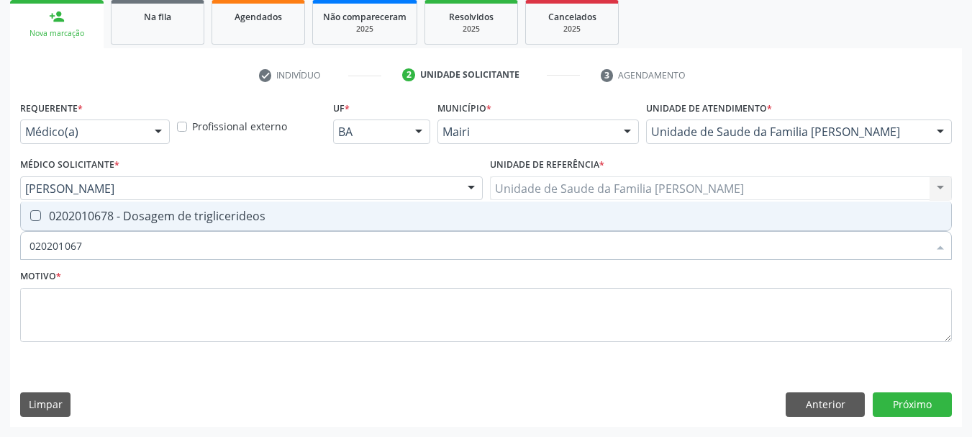
type input "0202010678"
click at [142, 214] on div "0202010678 - Dosagem de triglicerideos" at bounding box center [485, 216] width 913 height 12
checkbox triglicerideos "true"
type input "0"
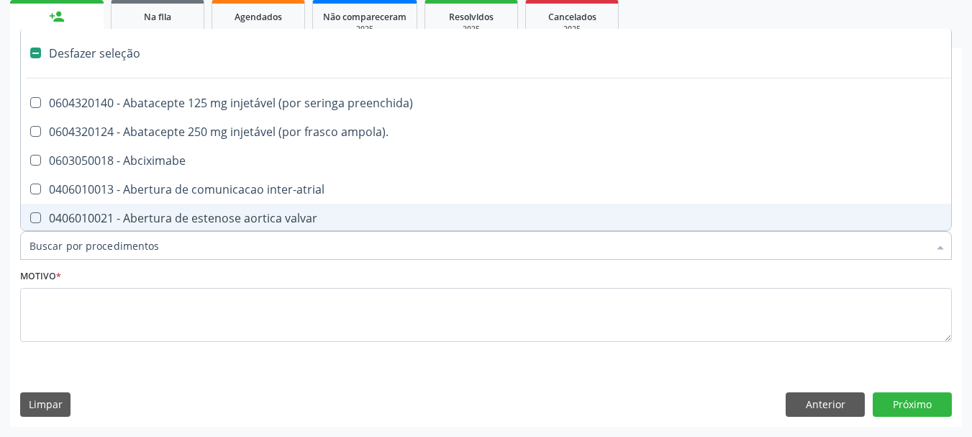
checkbox preenchida\) "false"
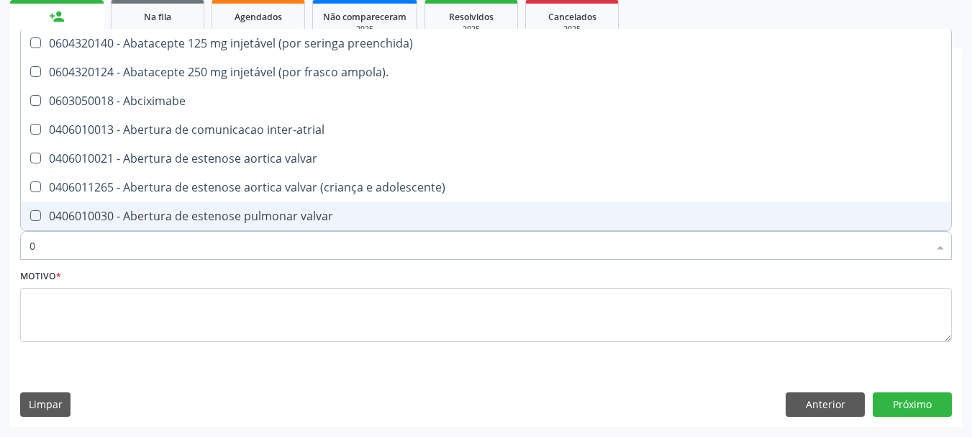
type input "02"
checkbox alimentação "true"
checkbox estimulo "true"
checkbox meckel "true"
checkbox redome\) "true"
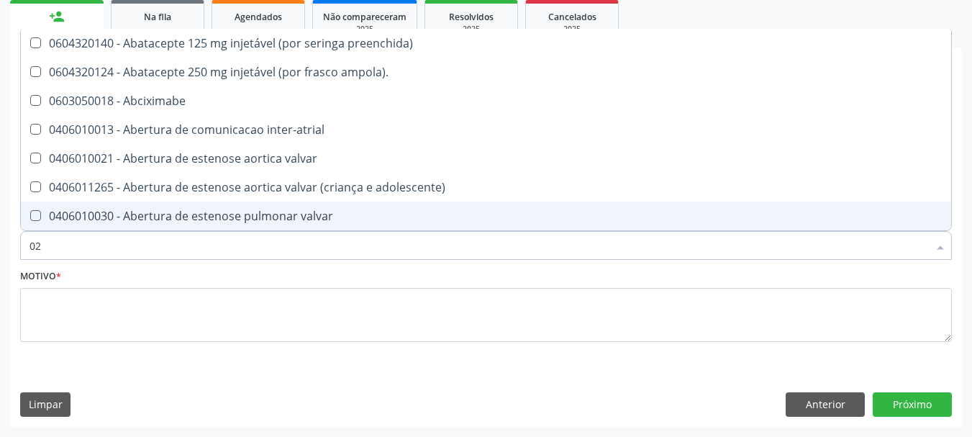
checkbox Colpoperineocleise "true"
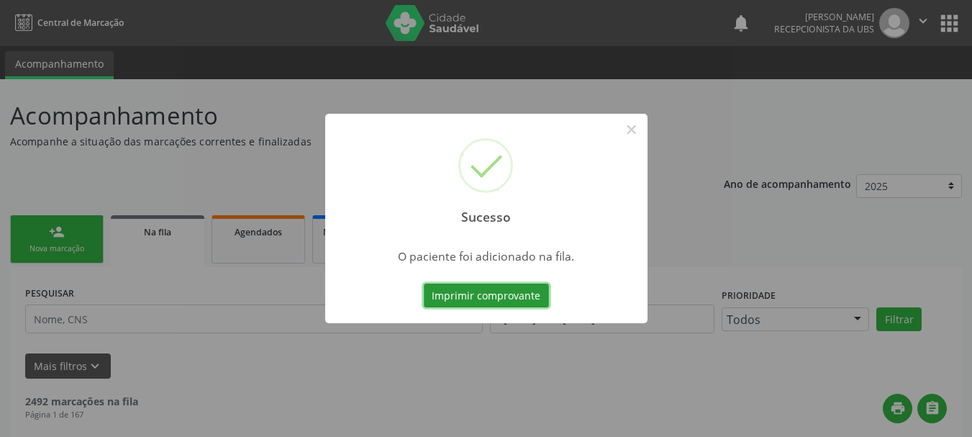
scroll to position [43, 0]
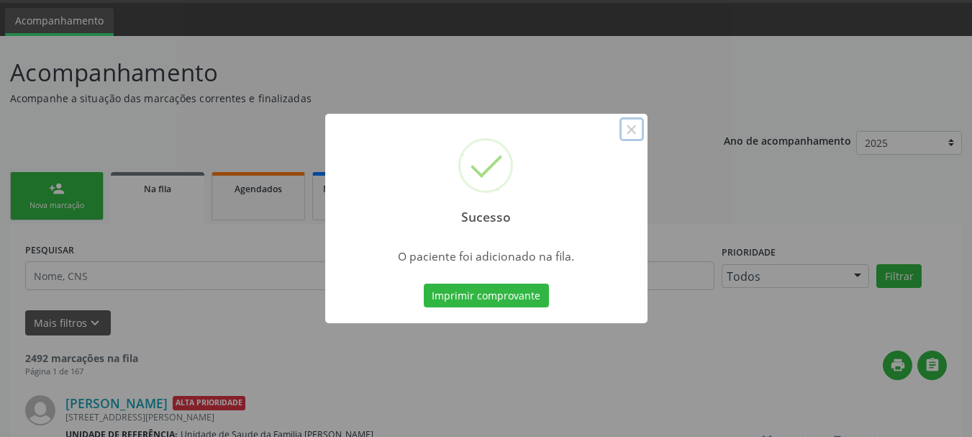
click at [634, 129] on button "×" at bounding box center [631, 129] width 24 height 24
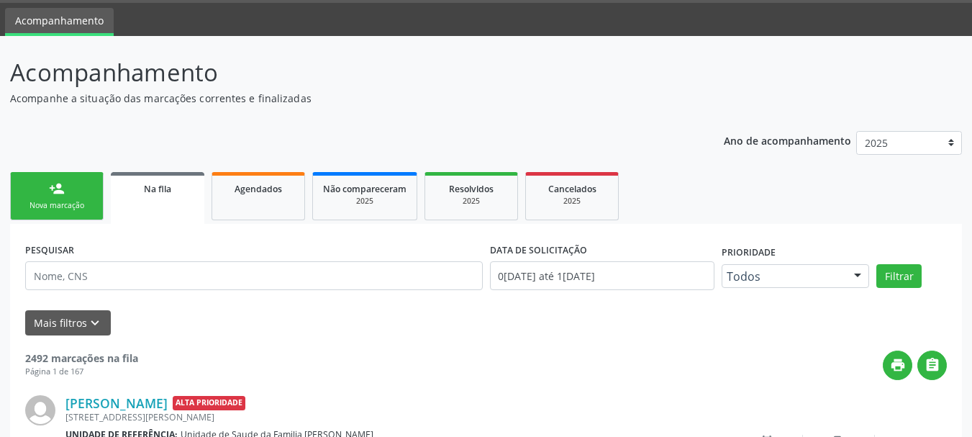
click at [63, 190] on div "person_add" at bounding box center [57, 189] width 16 height 16
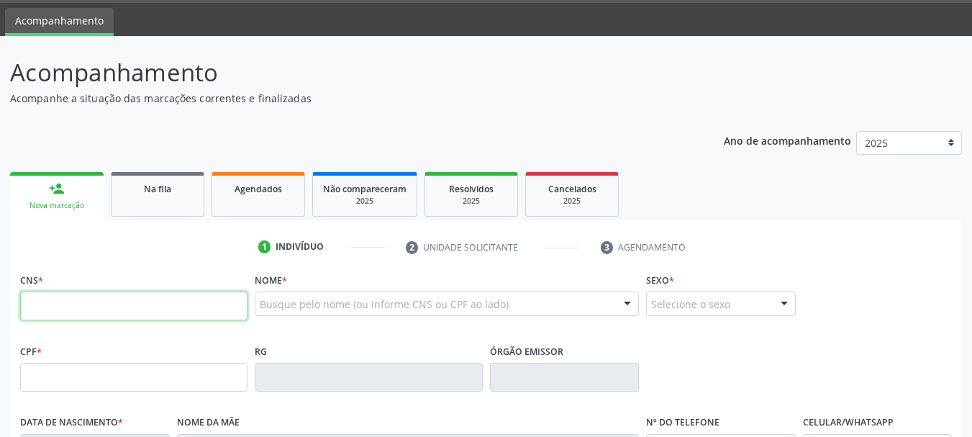
click at [76, 294] on input "text" at bounding box center [133, 305] width 227 height 29
type input "702 0013 6205 0483"
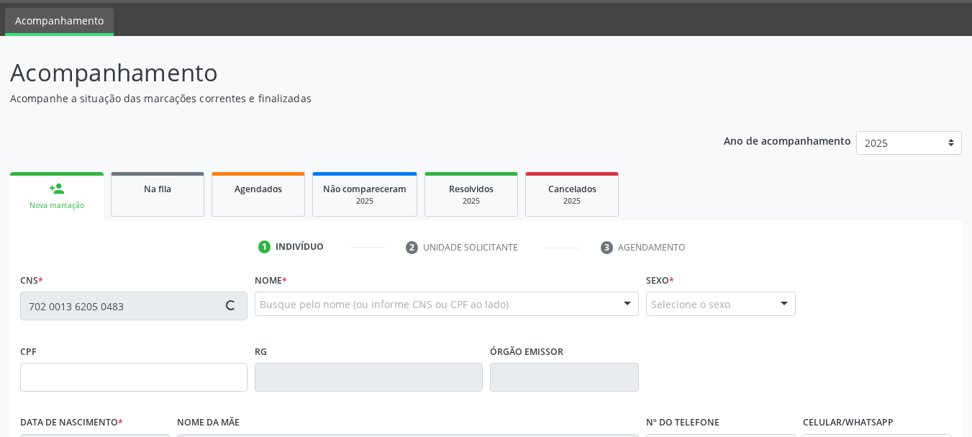
type input "109.384.515-53"
type input "1[DATE]"
type input "[PERSON_NAME]"
type input "[PHONE_NUMBER]"
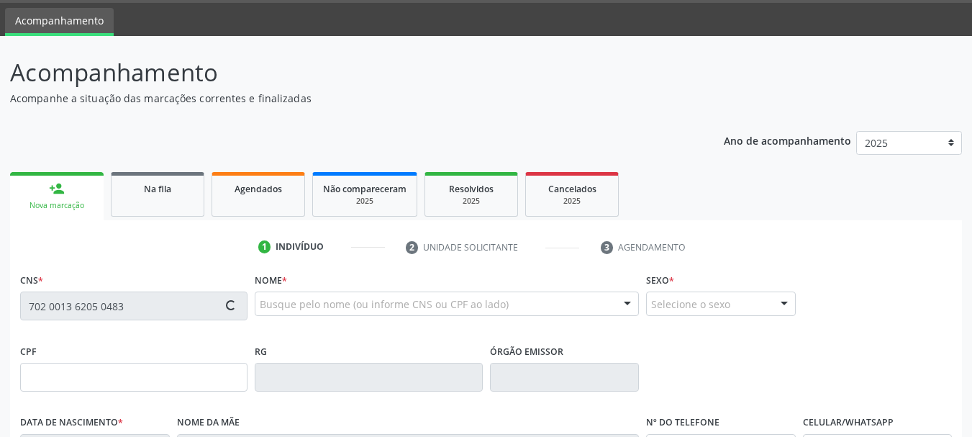
type input "S/N"
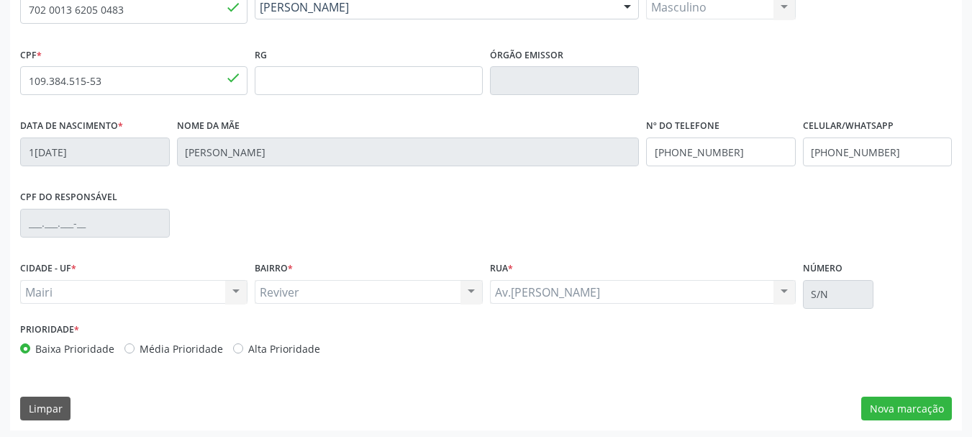
scroll to position [343, 0]
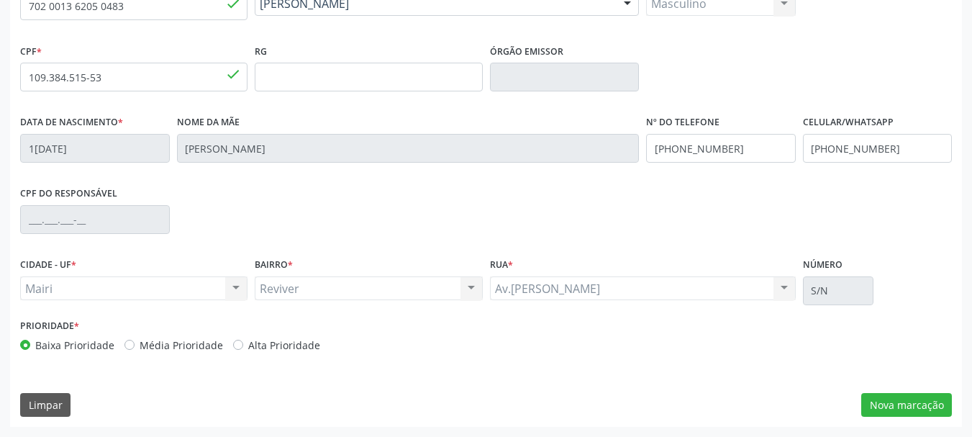
click at [248, 345] on label "Alta Prioridade" at bounding box center [284, 344] width 72 height 15
click at [243, 345] on input "Alta Prioridade" at bounding box center [238, 343] width 10 height 13
radio input "true"
click at [877, 409] on button "Nova marcação" at bounding box center [906, 405] width 91 height 24
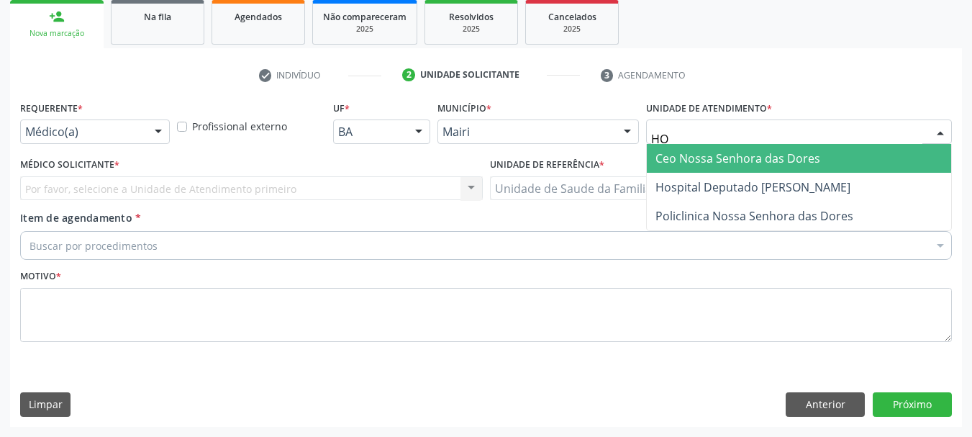
type input "HOS"
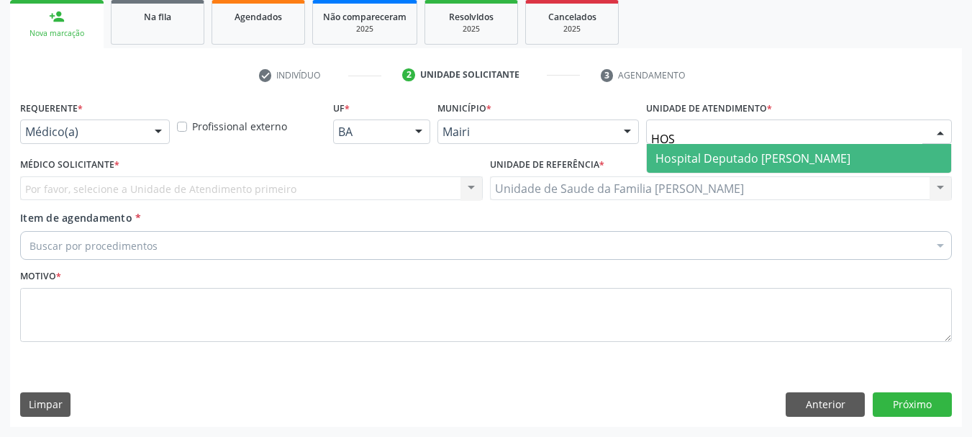
click at [704, 156] on span "Hospital Deputado [PERSON_NAME]" at bounding box center [752, 158] width 195 height 16
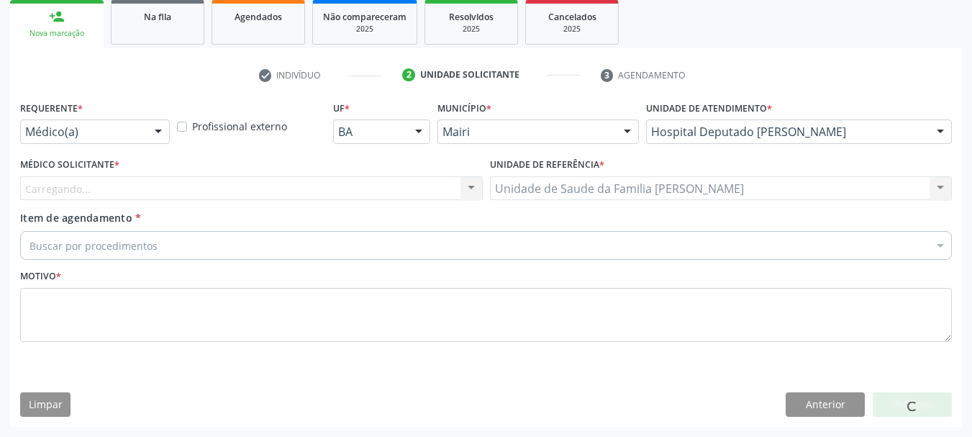
click at [147, 178] on div "Carregando... Nenhum resultado encontrado para: " " Não há nenhuma opção para s…" at bounding box center [251, 188] width 463 height 24
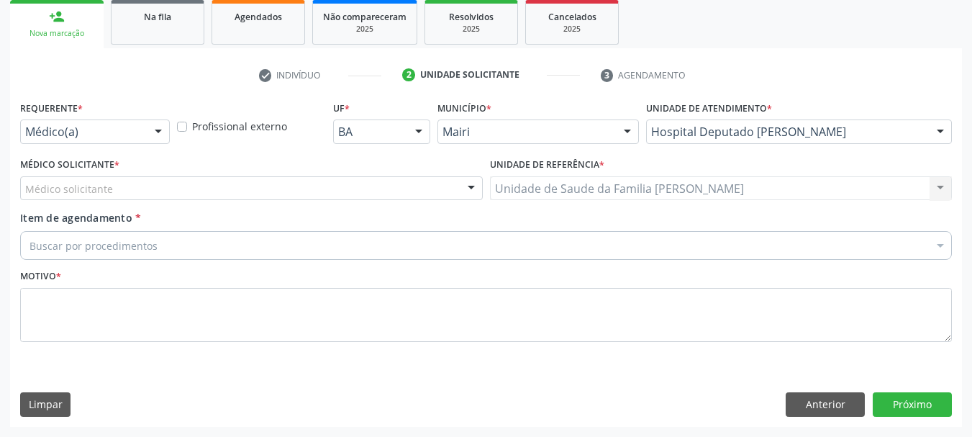
click at [123, 186] on div "Médico solicitante" at bounding box center [251, 188] width 463 height 24
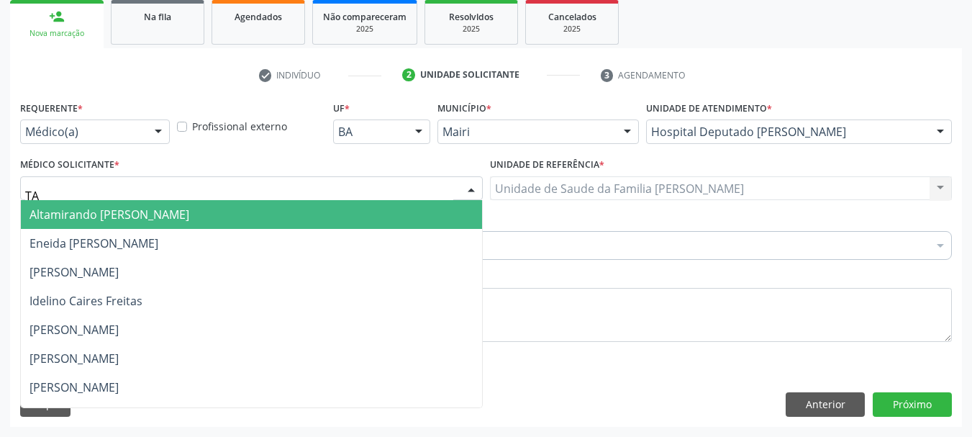
type input "TAM"
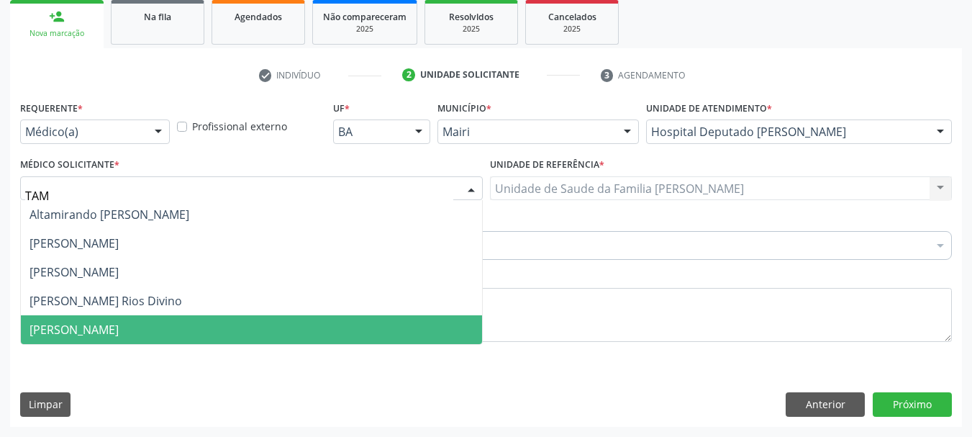
click at [119, 329] on span "[PERSON_NAME]" at bounding box center [73, 330] width 89 height 16
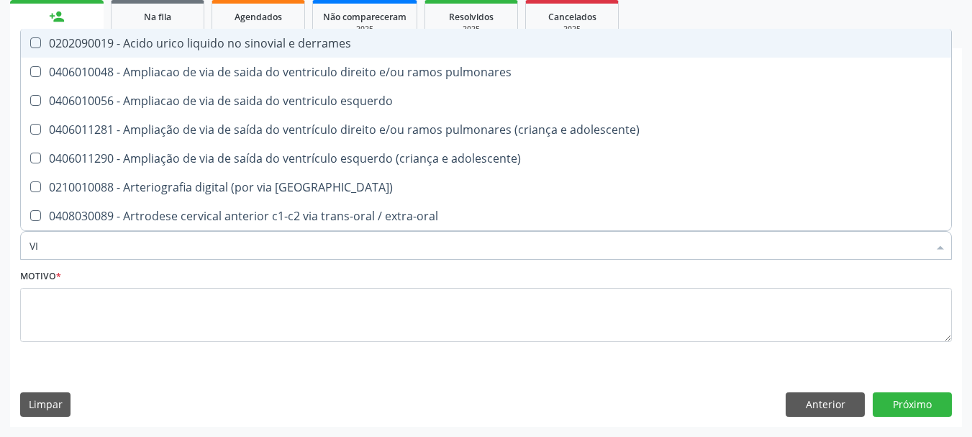
type input "V"
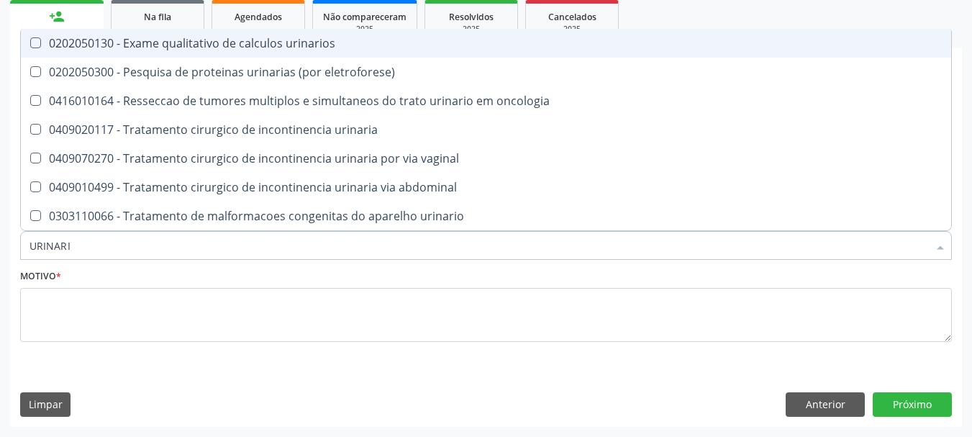
type input "URINARIO"
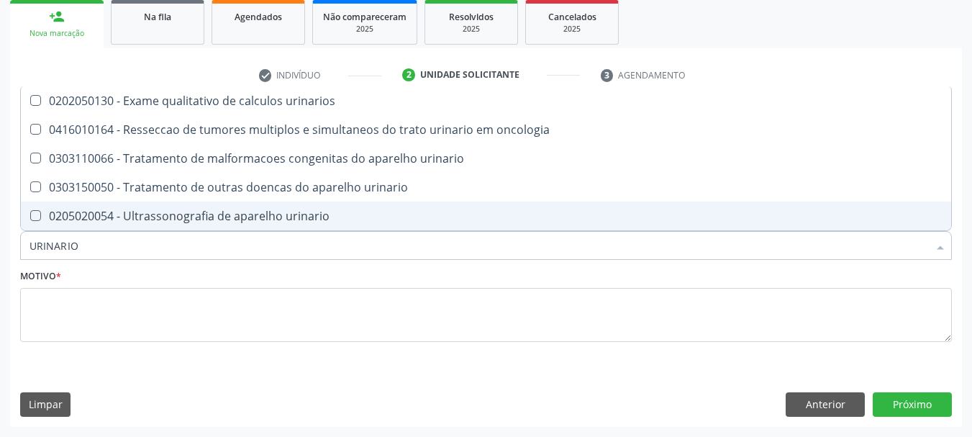
click at [211, 215] on div "0205020054 - Ultrassonografia de aparelho urinario" at bounding box center [485, 216] width 913 height 12
checkbox urinario "true"
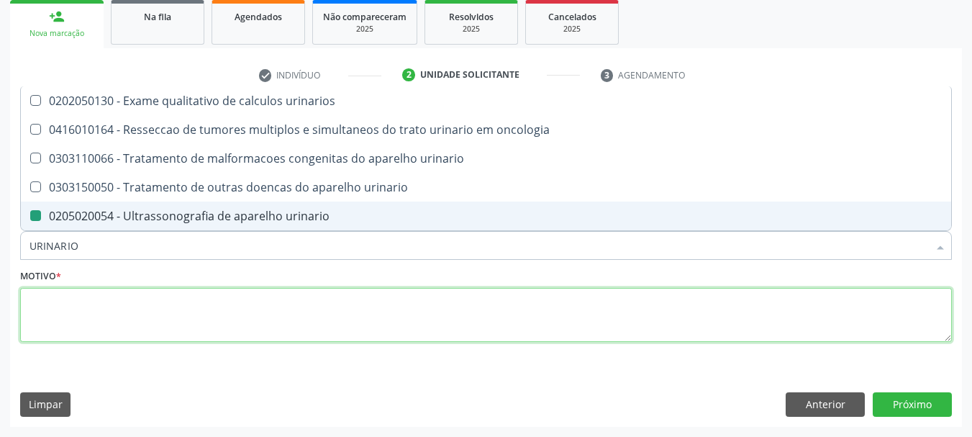
click at [161, 309] on textarea at bounding box center [486, 315] width 932 height 55
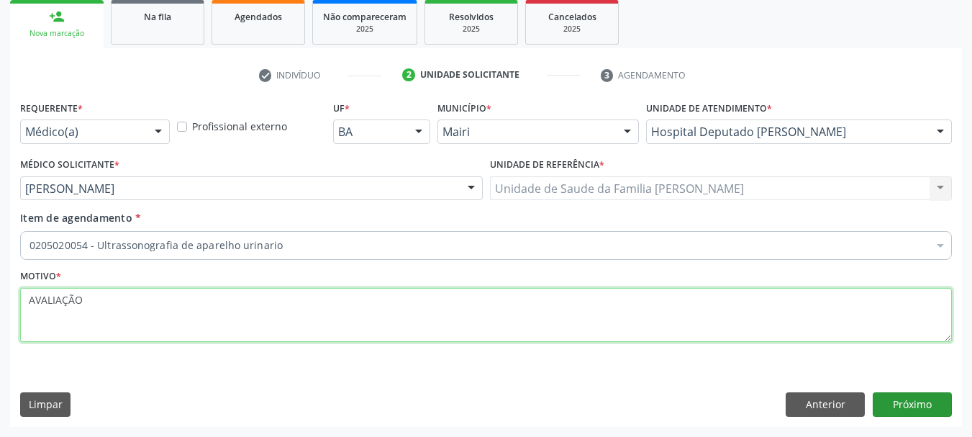
type textarea "AVALIAÇÃO"
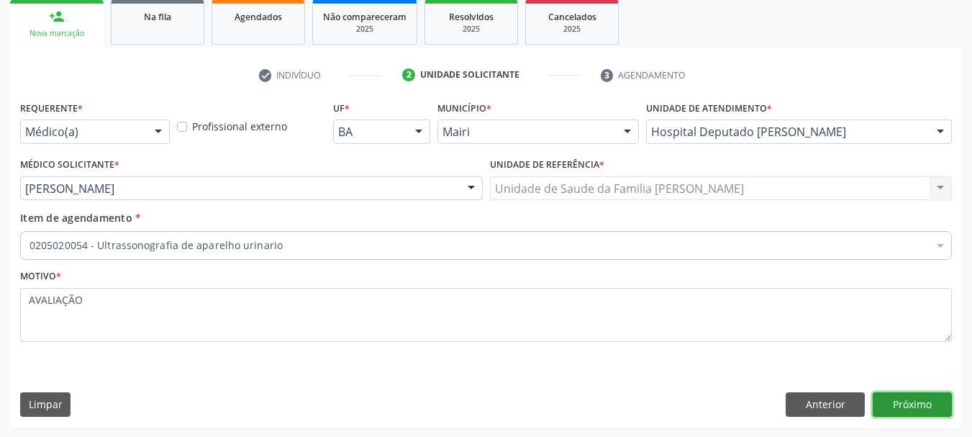
click at [934, 399] on button "Próximo" at bounding box center [912, 404] width 79 height 24
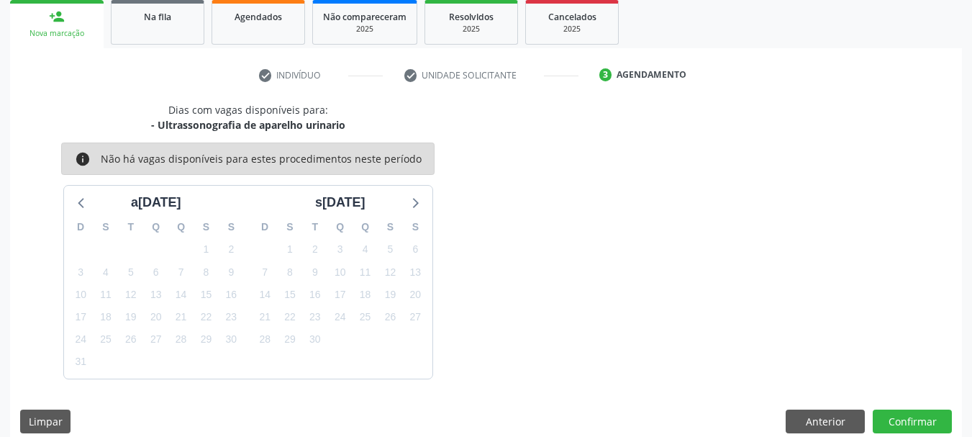
click at [924, 408] on div "Dias com vagas disponíveis para: - Ultrassonografia de aparelho urinario info N…" at bounding box center [486, 272] width 952 height 341
click at [924, 419] on button "Confirmar" at bounding box center [912, 421] width 79 height 24
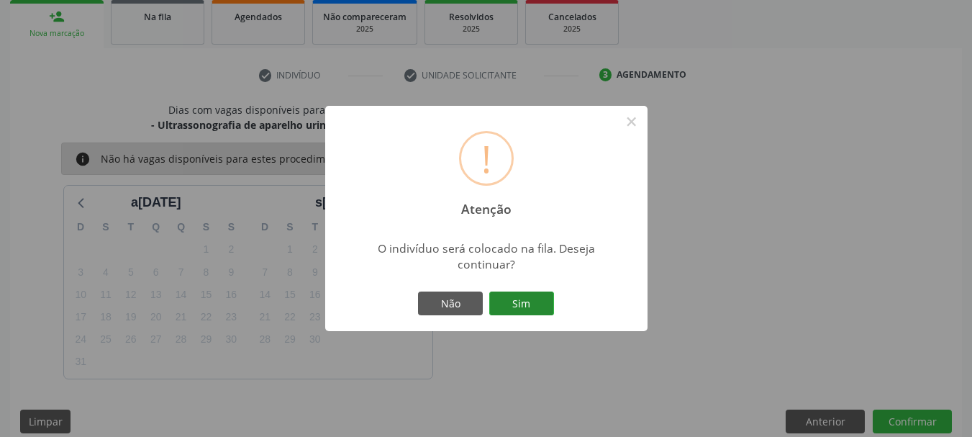
click at [538, 301] on button "Sim" at bounding box center [521, 303] width 65 height 24
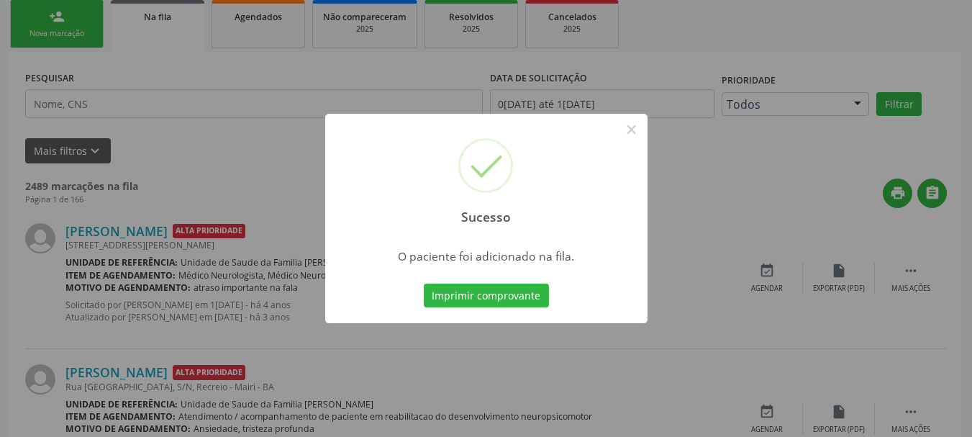
scroll to position [43, 0]
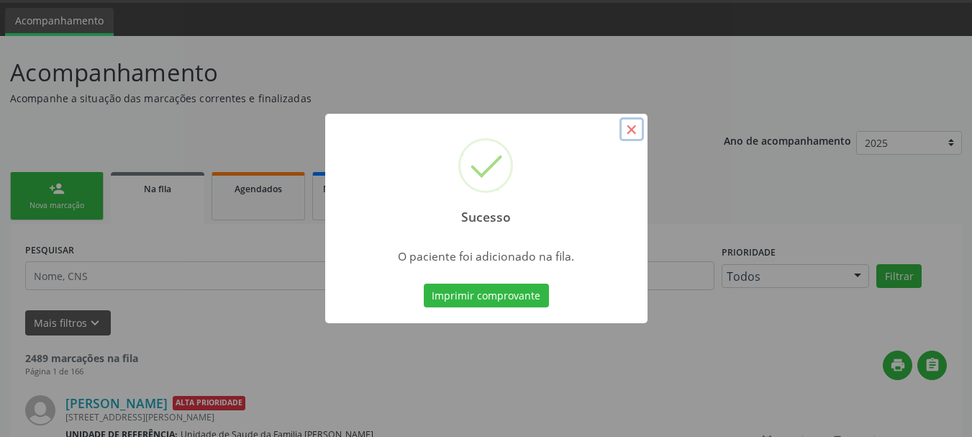
click at [638, 134] on button "×" at bounding box center [631, 129] width 24 height 24
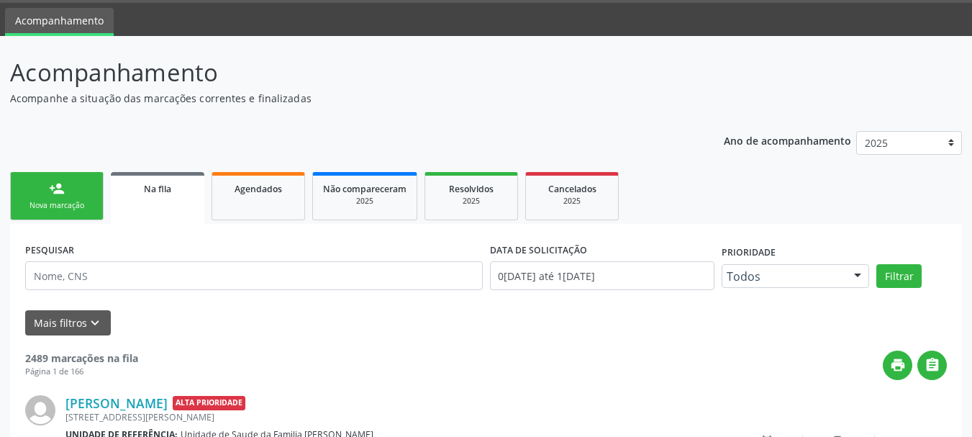
click at [54, 185] on div "person_add" at bounding box center [57, 189] width 16 height 16
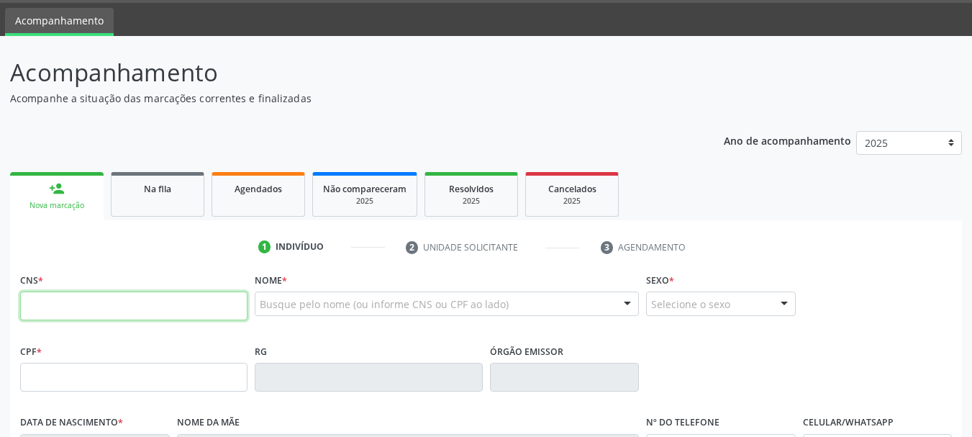
click at [112, 299] on input "text" at bounding box center [133, 305] width 227 height 29
type input "700 4085 0429 0450"
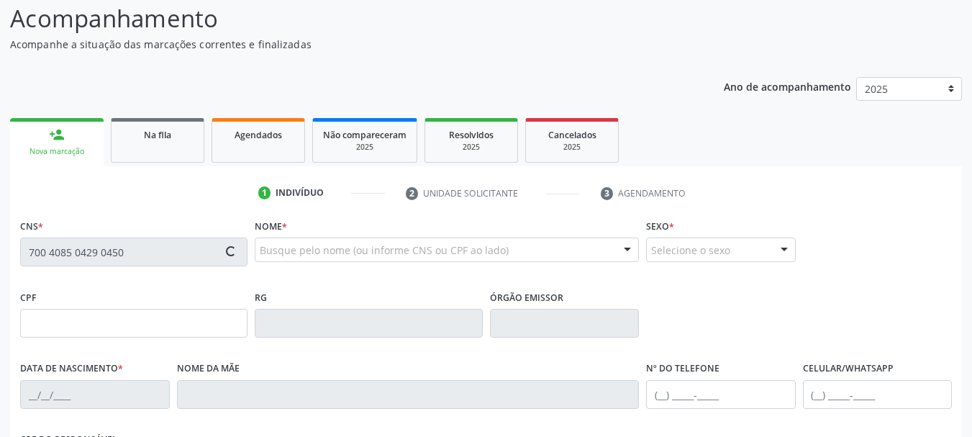
type input "985.038.395-04"
type input "985038395"
type input "0[DATE]"
type input "[PERSON_NAME]"
type input "[PHONE_NUMBER]"
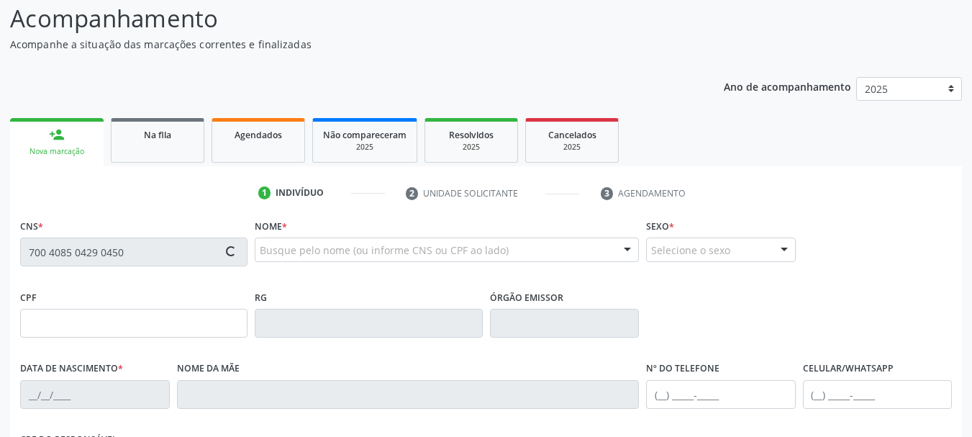
type input "[PHONE_NUMBER]"
type input "S/N"
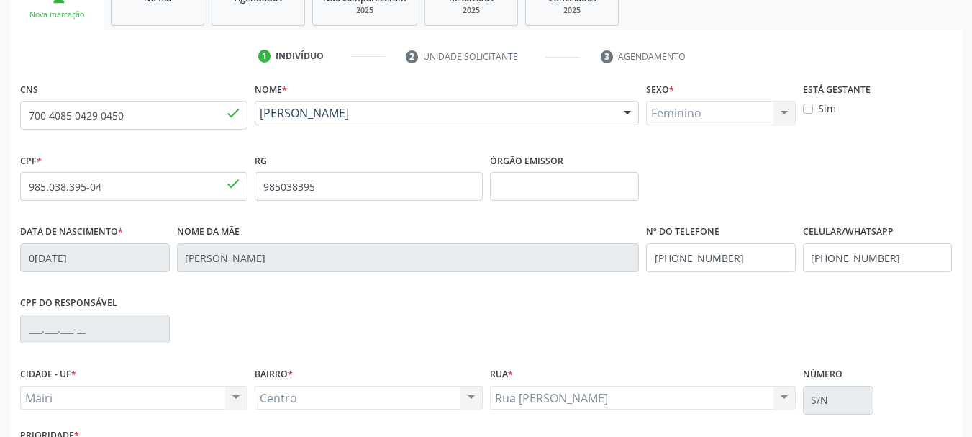
scroll to position [259, 0]
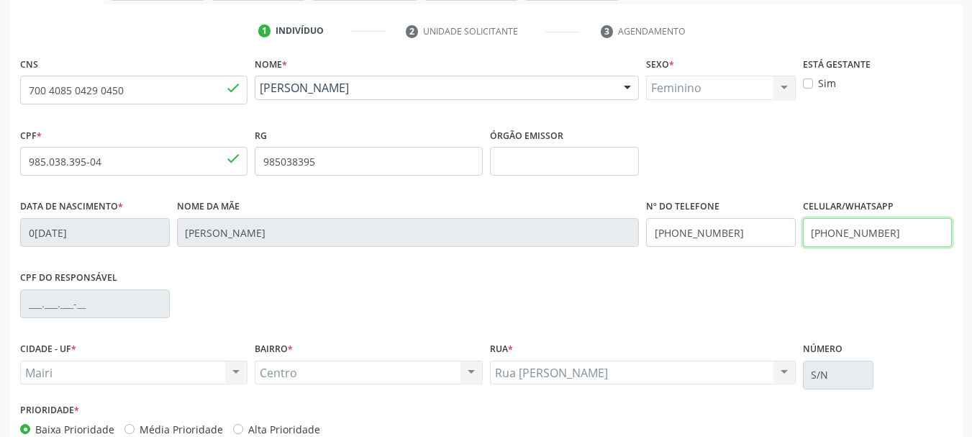
click at [925, 238] on input "[PHONE_NUMBER]" at bounding box center [878, 232] width 150 height 29
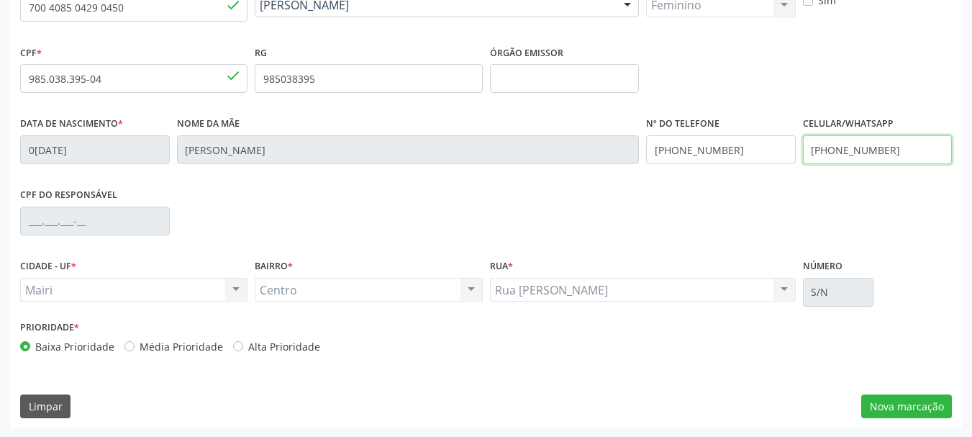
scroll to position [343, 0]
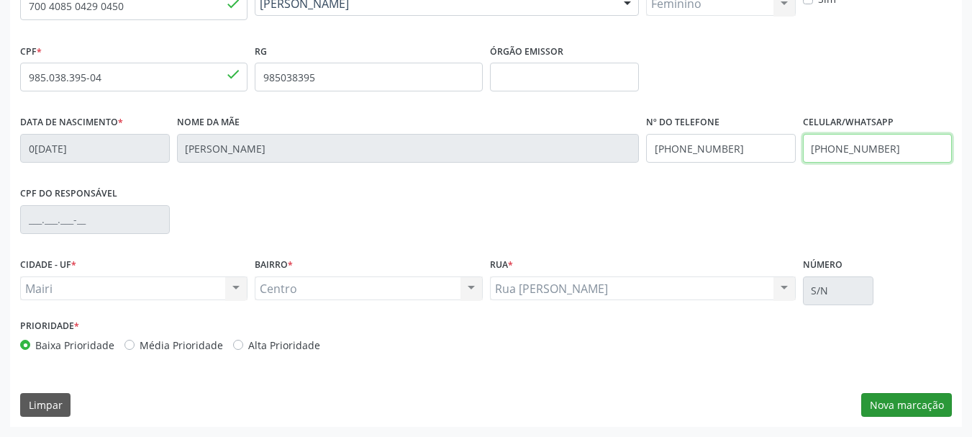
type input "[PHONE_NUMBER]"
click at [923, 411] on button "Nova marcação" at bounding box center [906, 405] width 91 height 24
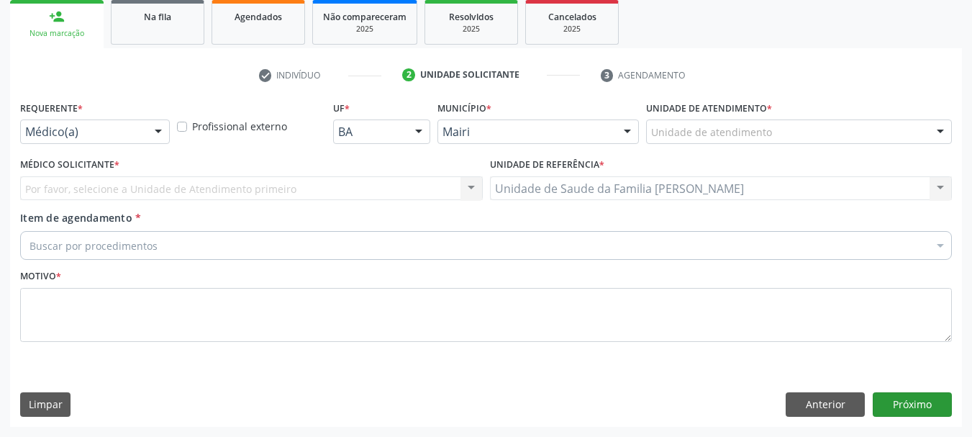
scroll to position [215, 0]
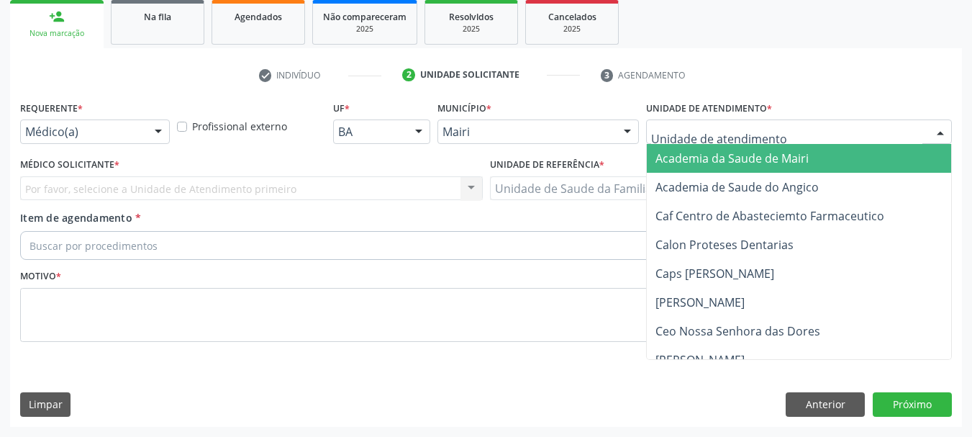
click at [797, 132] on div at bounding box center [799, 131] width 306 height 24
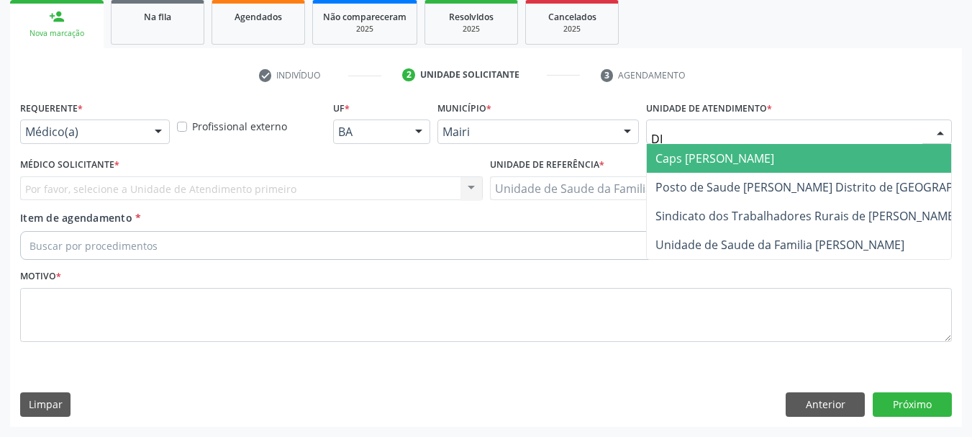
type input "DIL"
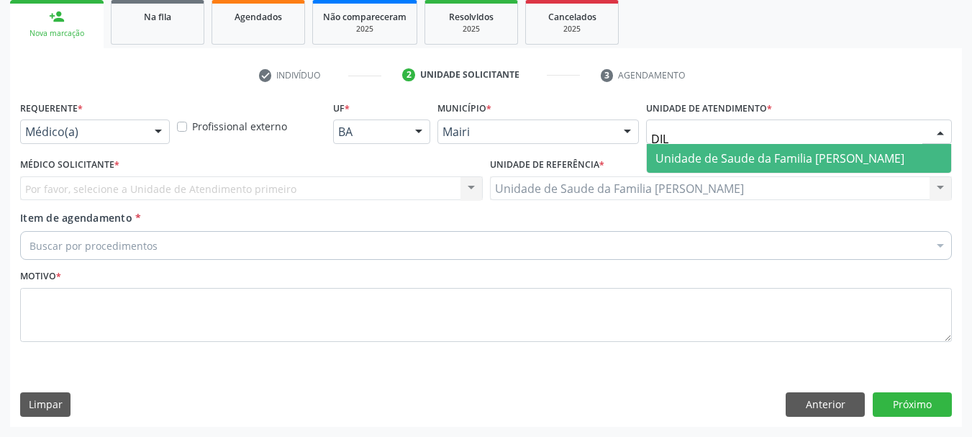
click at [747, 162] on span "Unidade de Saude da Familia [PERSON_NAME]" at bounding box center [779, 158] width 249 height 16
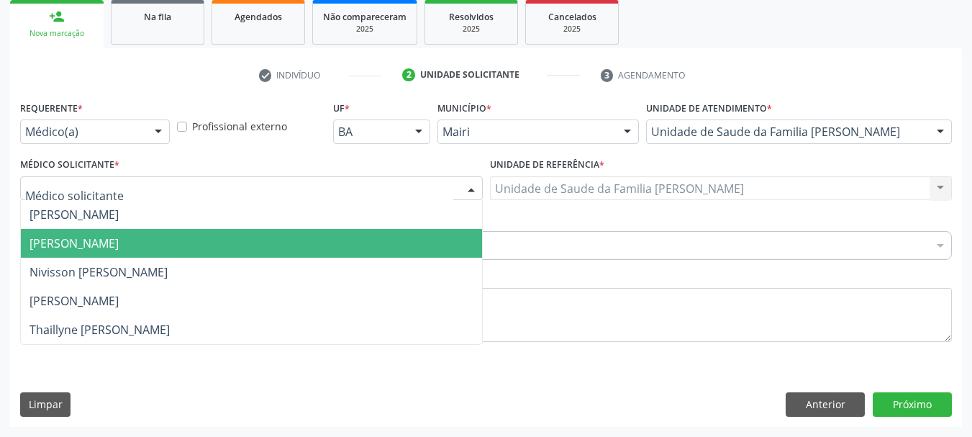
click at [64, 232] on span "[PERSON_NAME]" at bounding box center [251, 243] width 461 height 29
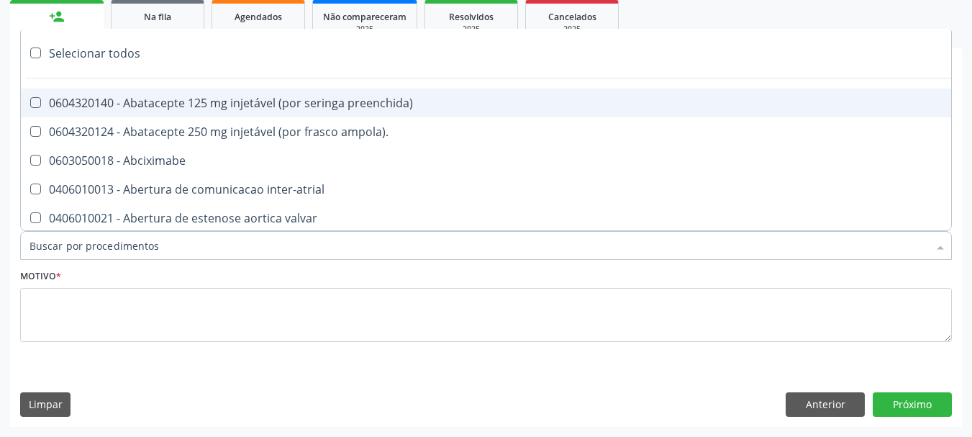
click at [73, 250] on input "Item de agendamento *" at bounding box center [478, 245] width 899 height 29
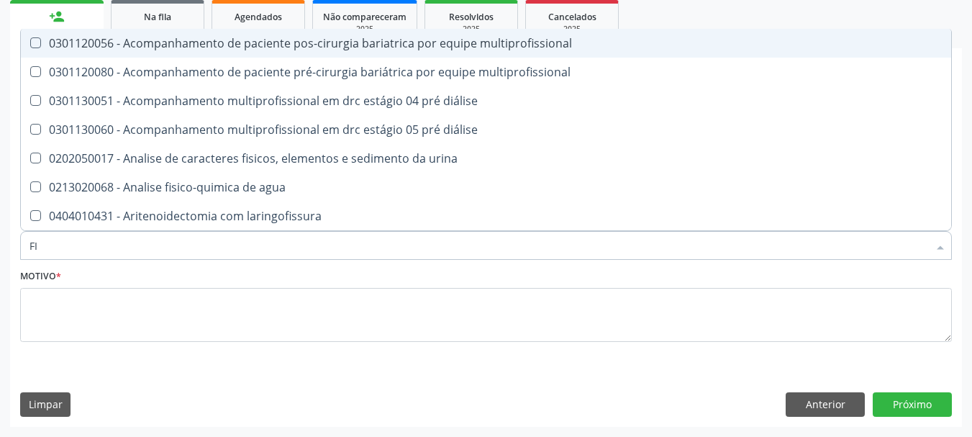
type input "F"
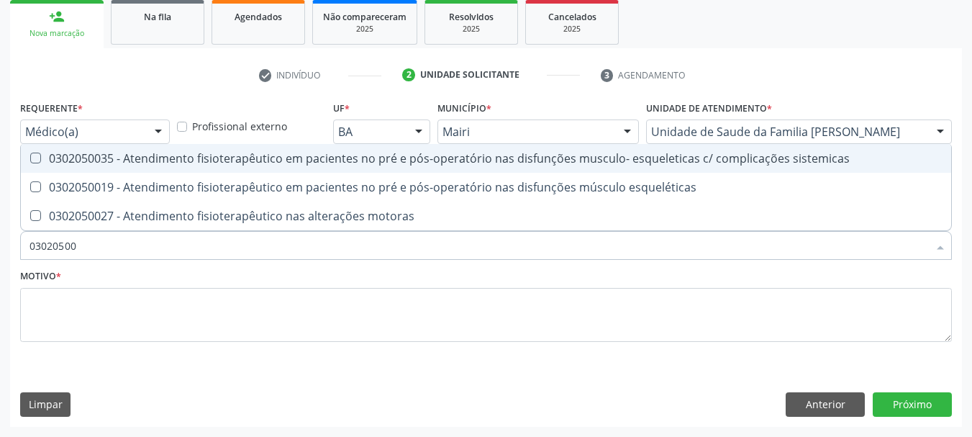
type input "030205002"
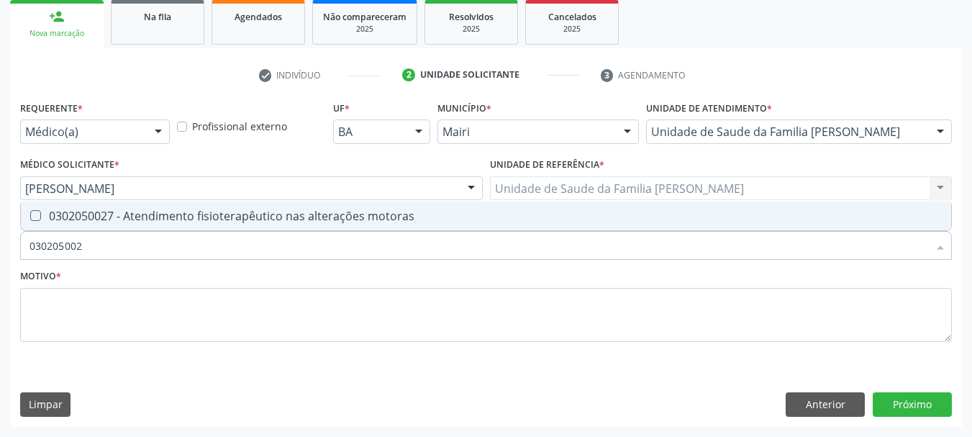
click at [94, 216] on div "0302050027 - Atendimento fisioterapêutico nas alterações motoras" at bounding box center [485, 216] width 913 height 12
checkbox motoras "true"
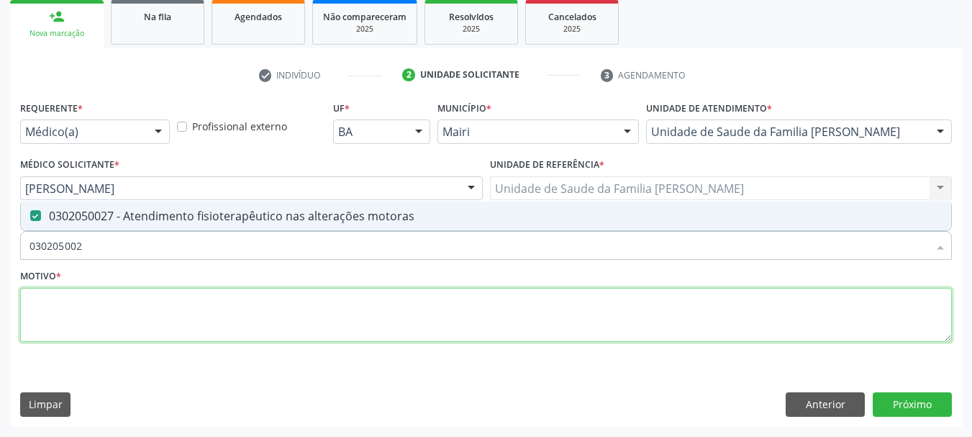
click at [104, 322] on textarea at bounding box center [486, 315] width 932 height 55
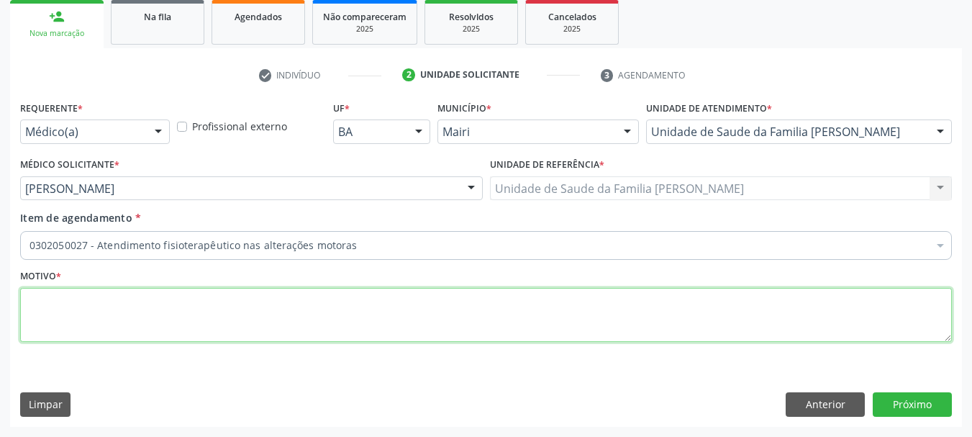
click at [104, 322] on textarea at bounding box center [486, 315] width 932 height 55
type textarea "URGENTE"
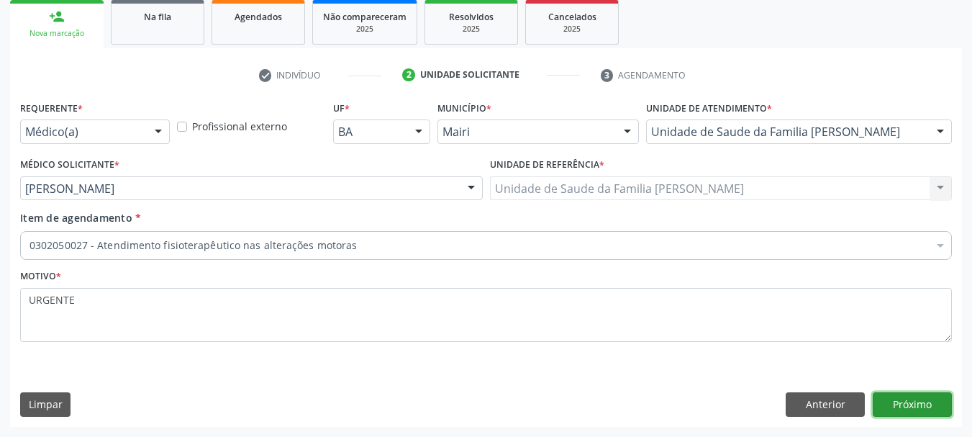
click at [925, 406] on button "Próximo" at bounding box center [912, 404] width 79 height 24
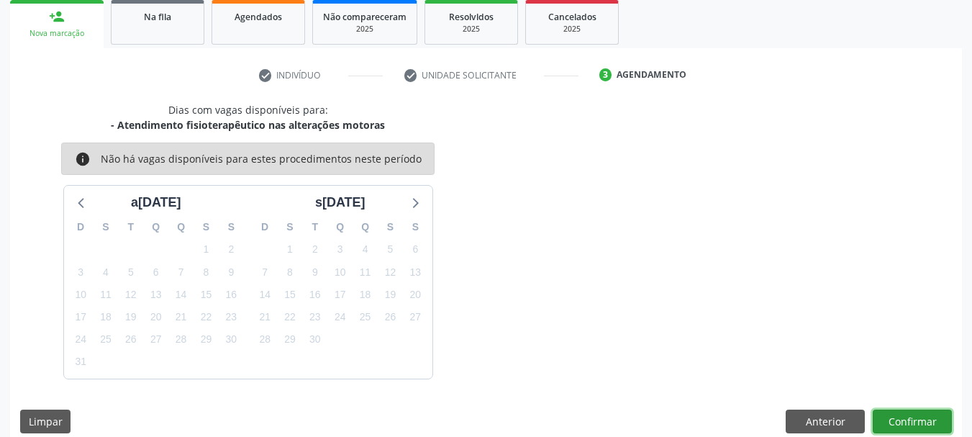
click at [929, 413] on button "Confirmar" at bounding box center [912, 421] width 79 height 24
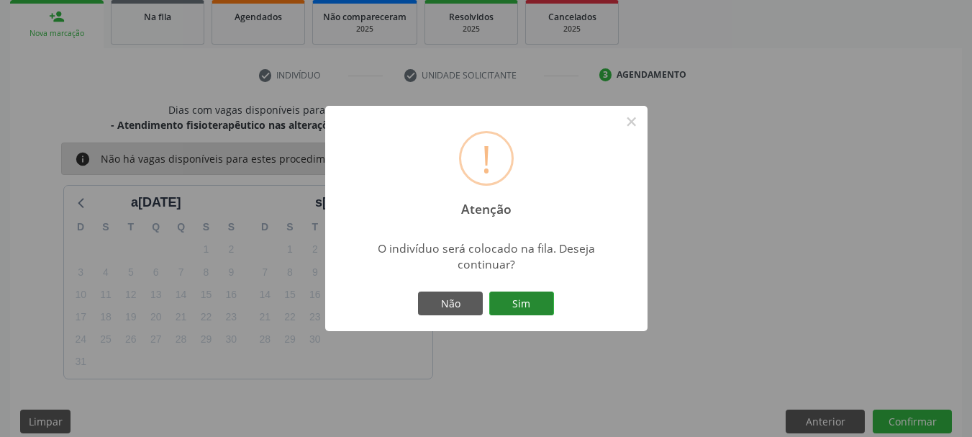
click at [532, 296] on button "Sim" at bounding box center [521, 303] width 65 height 24
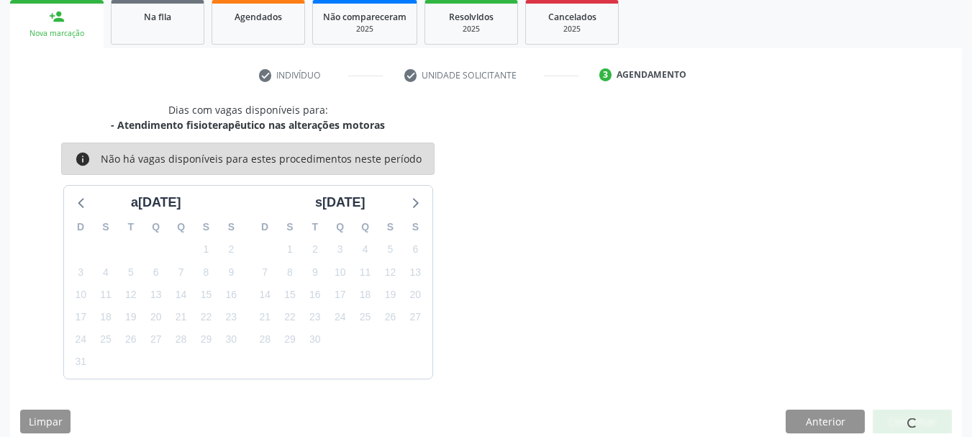
scroll to position [43, 0]
